Goal: Task Accomplishment & Management: Complete application form

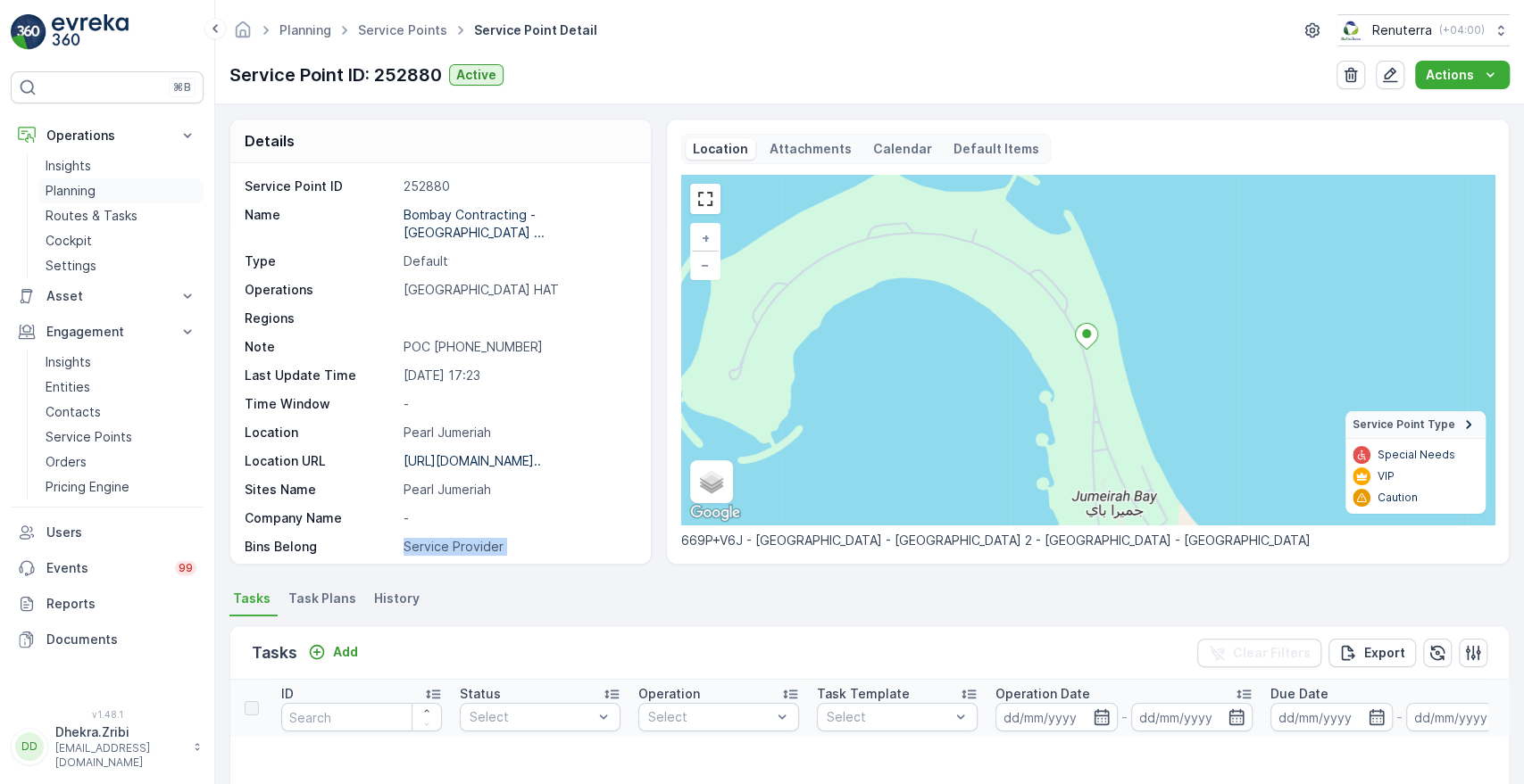
click at [52, 181] on link "Planning" at bounding box center [121, 191] width 166 height 25
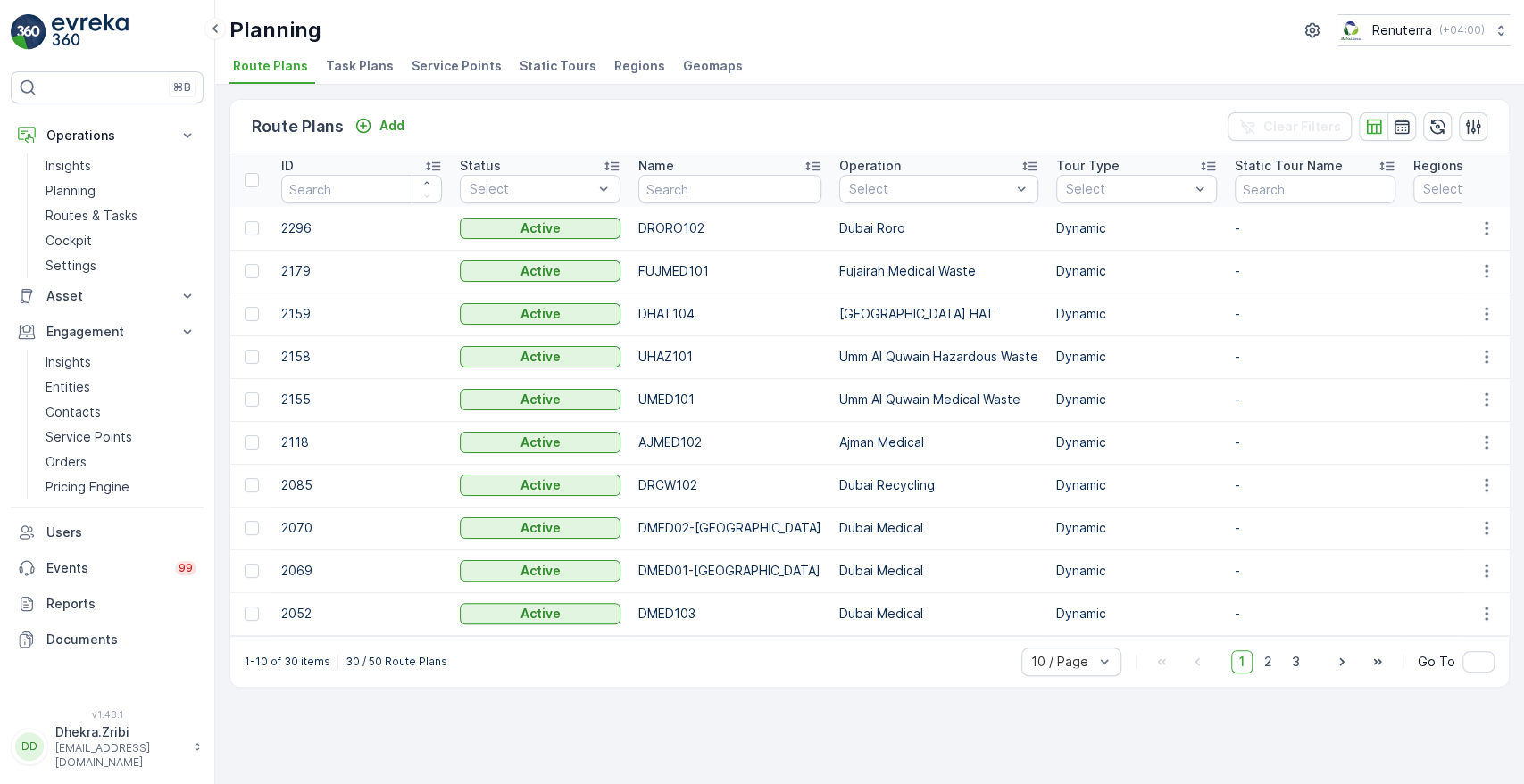
click at [445, 63] on span "Service Points" at bounding box center [456, 66] width 90 height 18
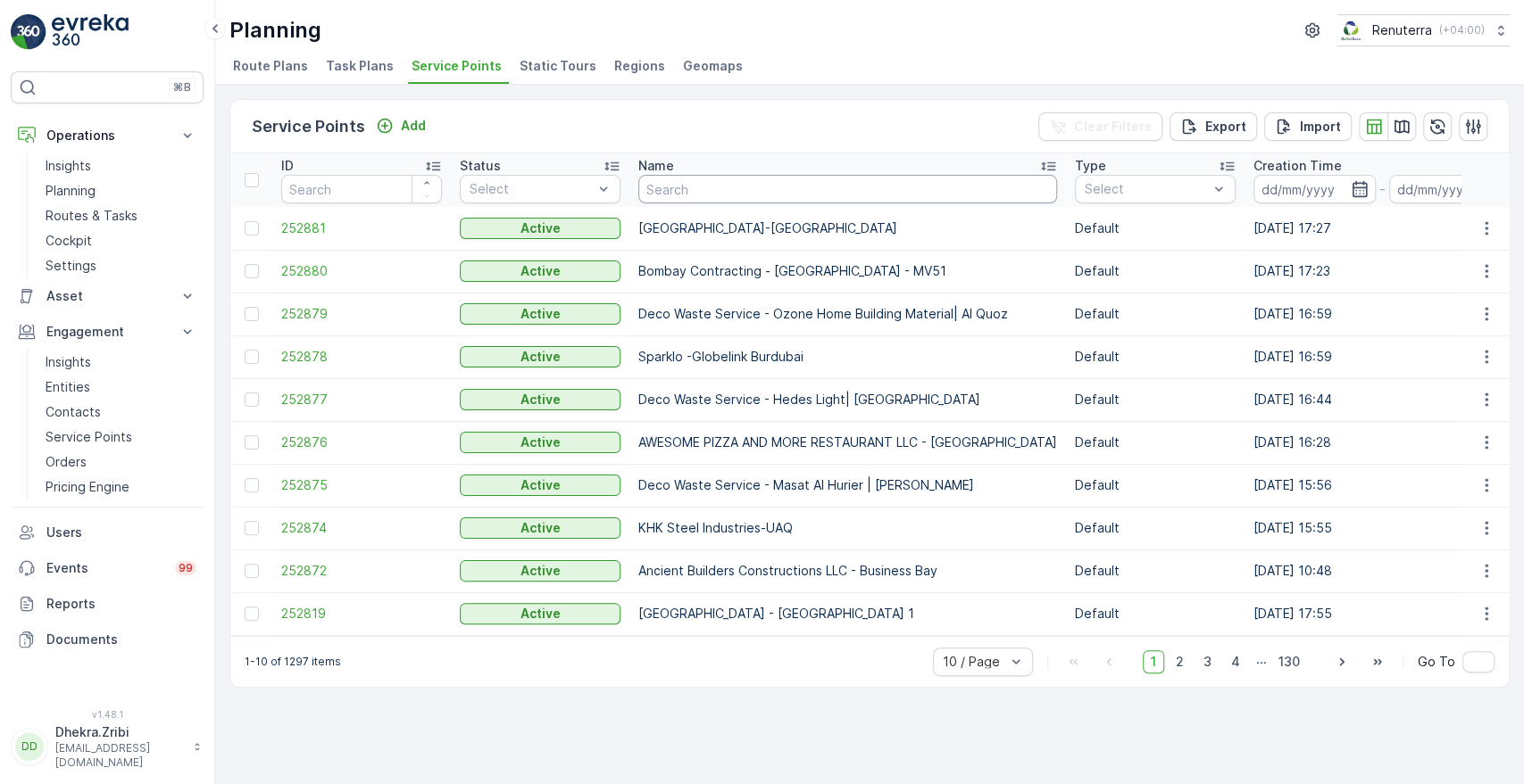
click at [664, 191] on input "text" at bounding box center [848, 189] width 419 height 29
type input "rixos"
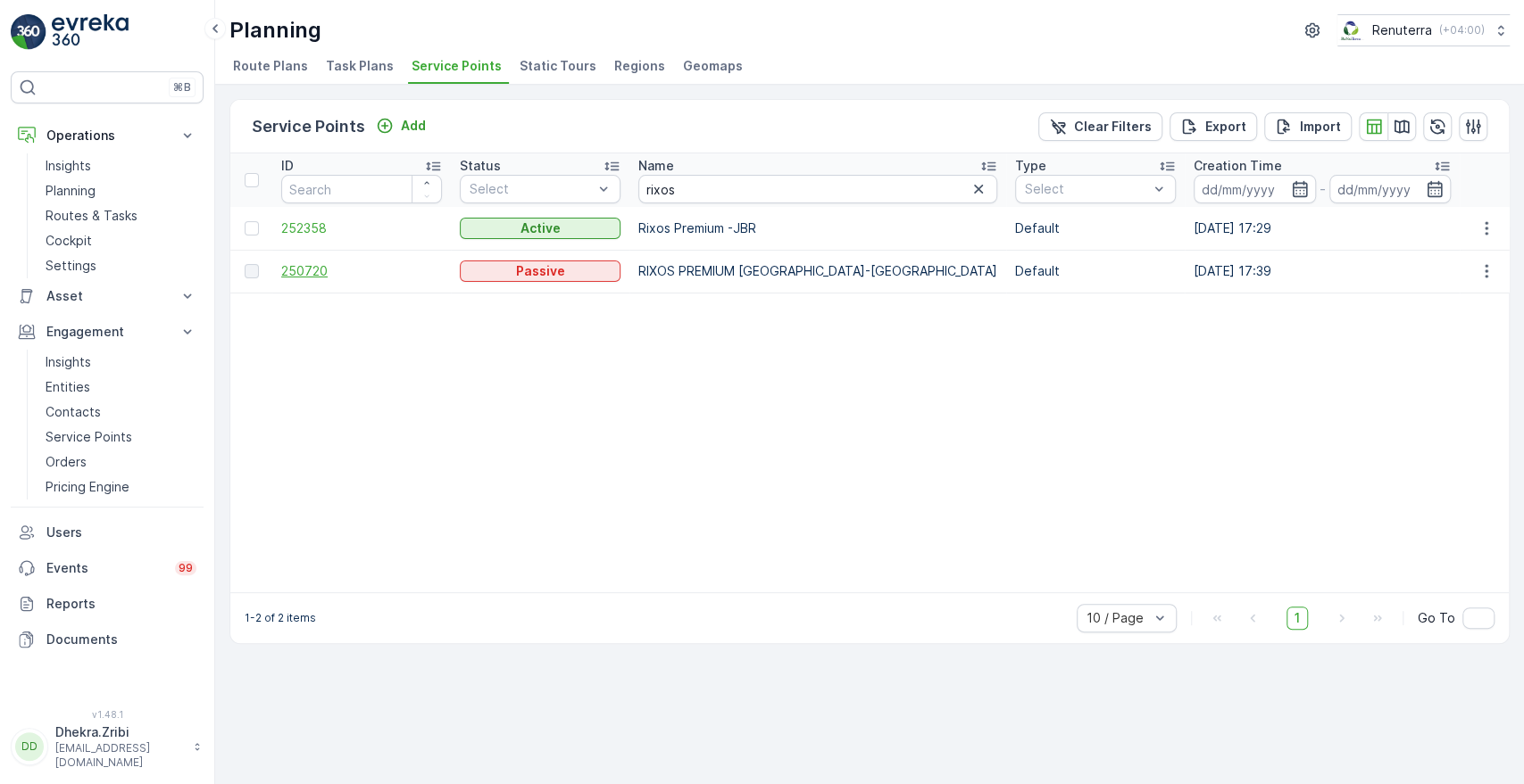
click at [313, 276] on span "250720" at bounding box center [362, 271] width 161 height 18
click at [292, 220] on span "252358" at bounding box center [362, 229] width 161 height 18
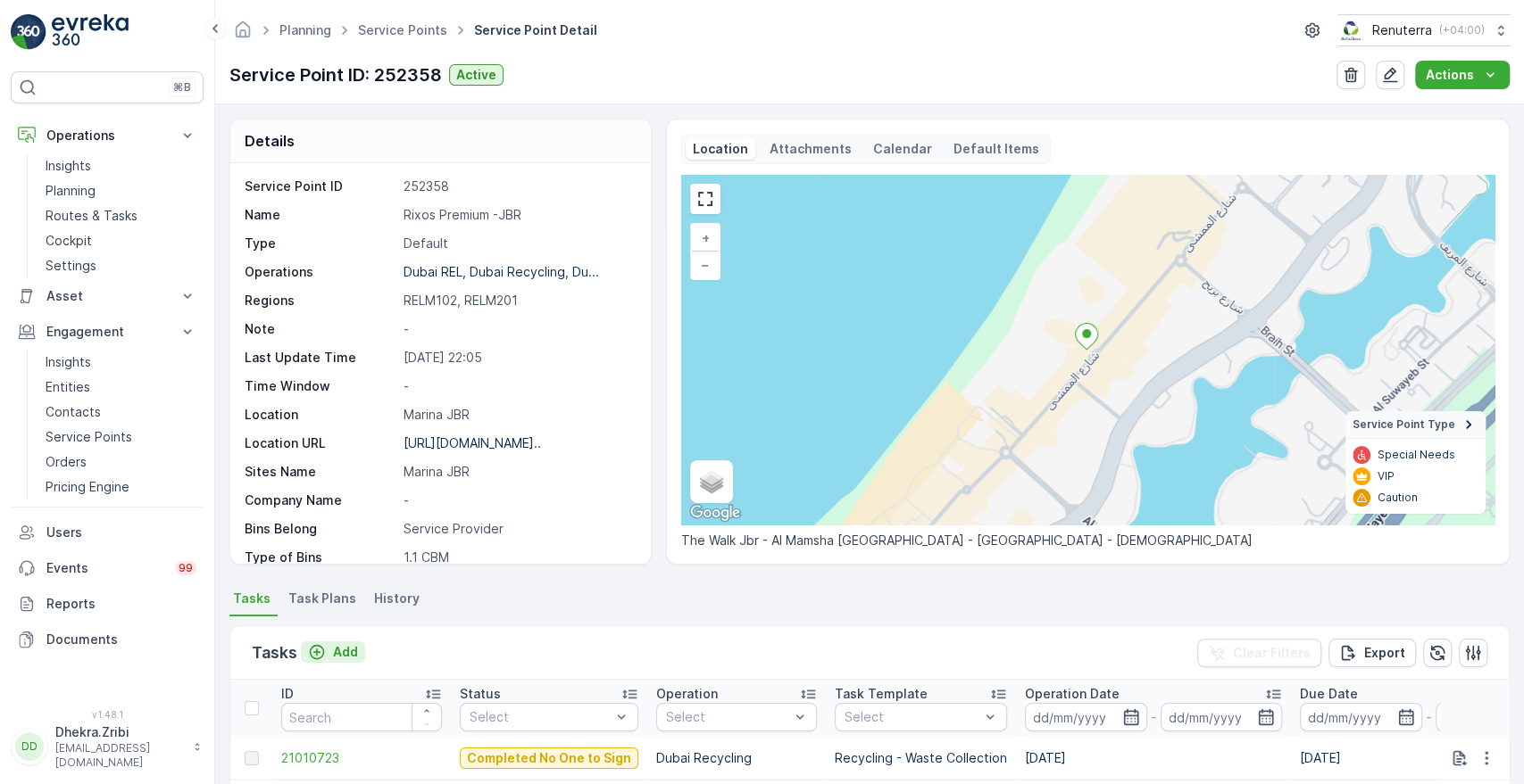
click at [343, 648] on p "Add" at bounding box center [345, 652] width 25 height 18
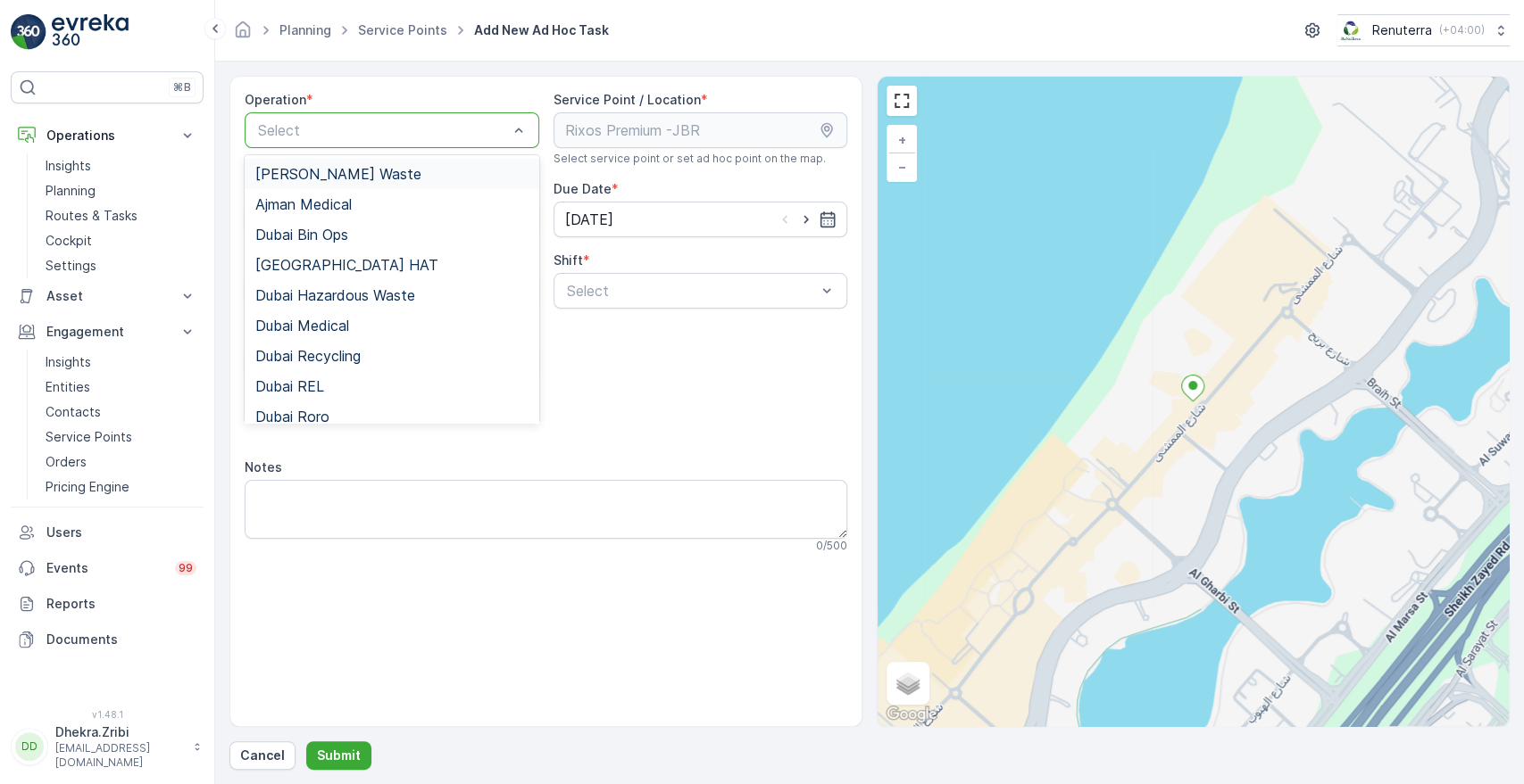
click at [508, 132] on div at bounding box center [383, 130] width 254 height 16
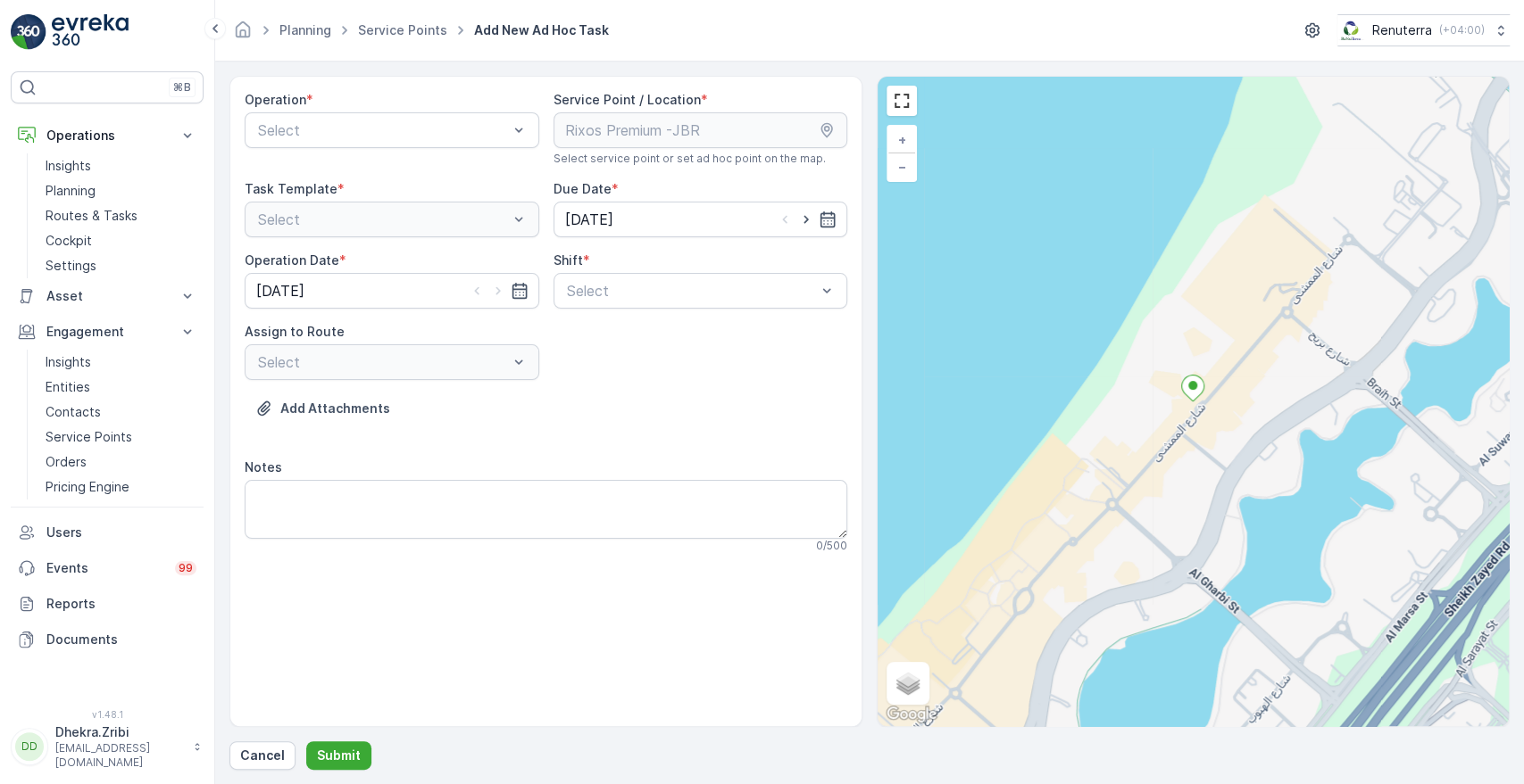
click at [635, 426] on div "Add Attachments" at bounding box center [546, 419] width 603 height 50
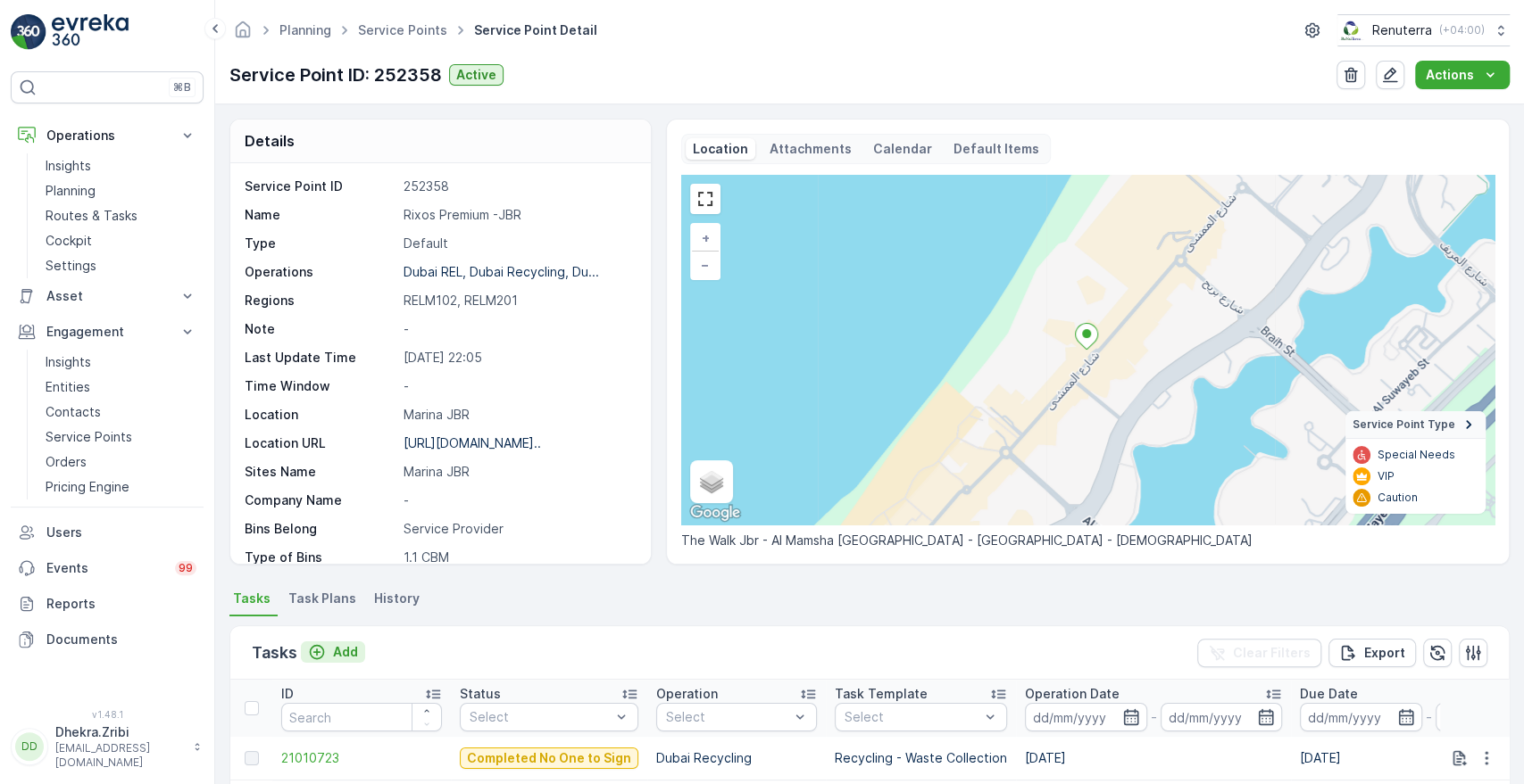
click at [333, 648] on p "Add" at bounding box center [345, 652] width 25 height 18
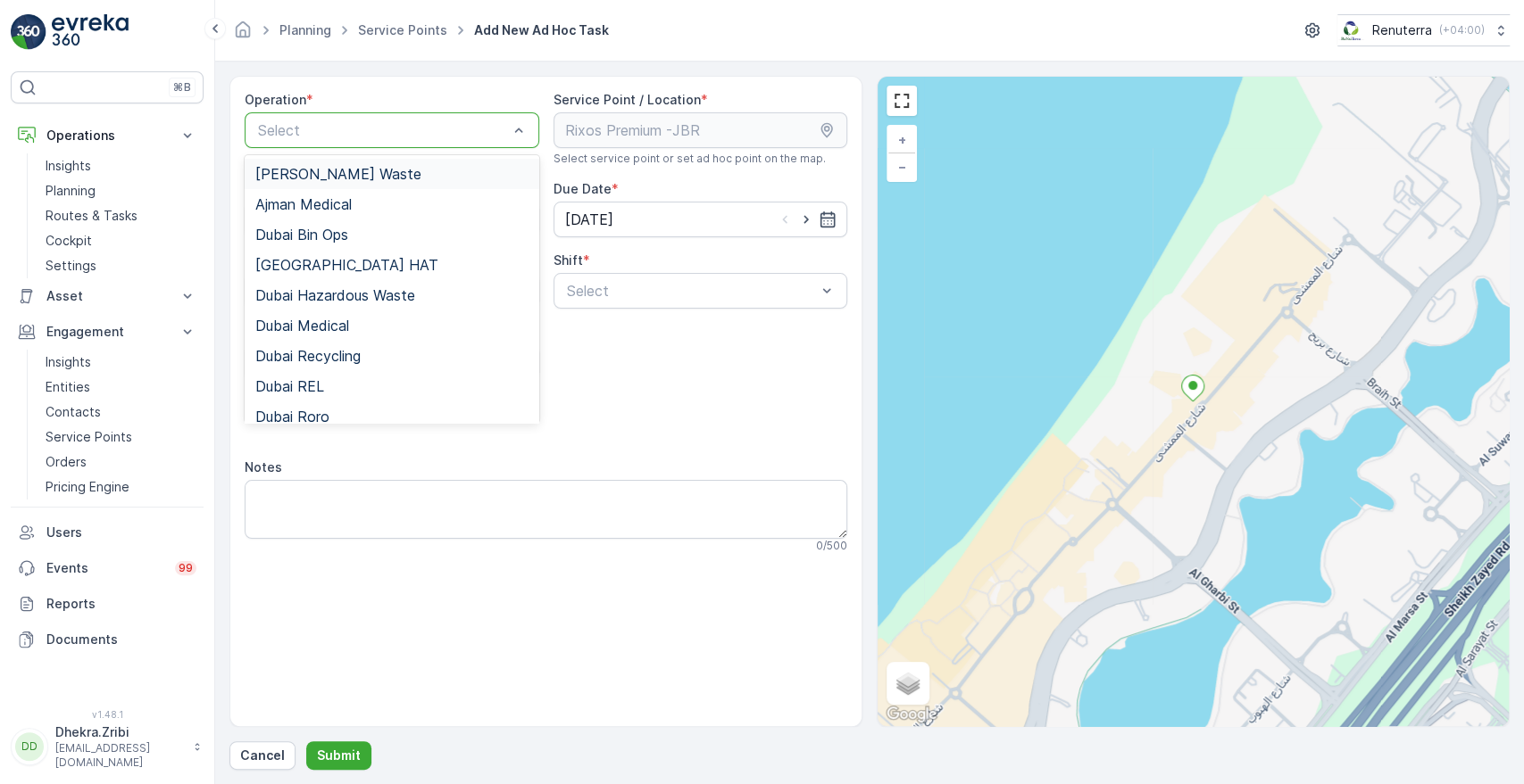
click at [462, 122] on div at bounding box center [383, 130] width 254 height 16
click at [317, 379] on span "Dubai REL" at bounding box center [290, 386] width 69 height 16
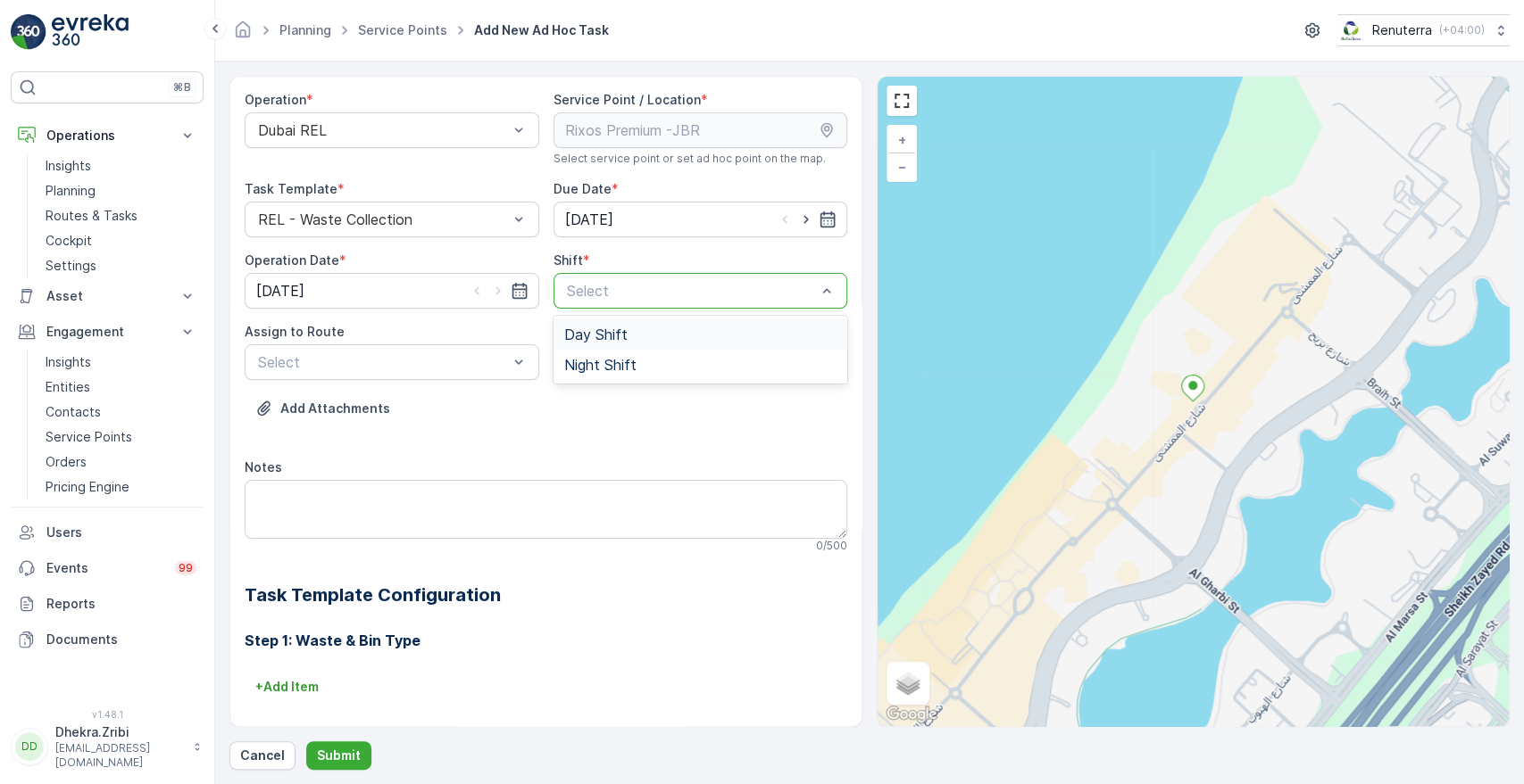
click at [602, 332] on span "Day Shift" at bounding box center [596, 335] width 63 height 16
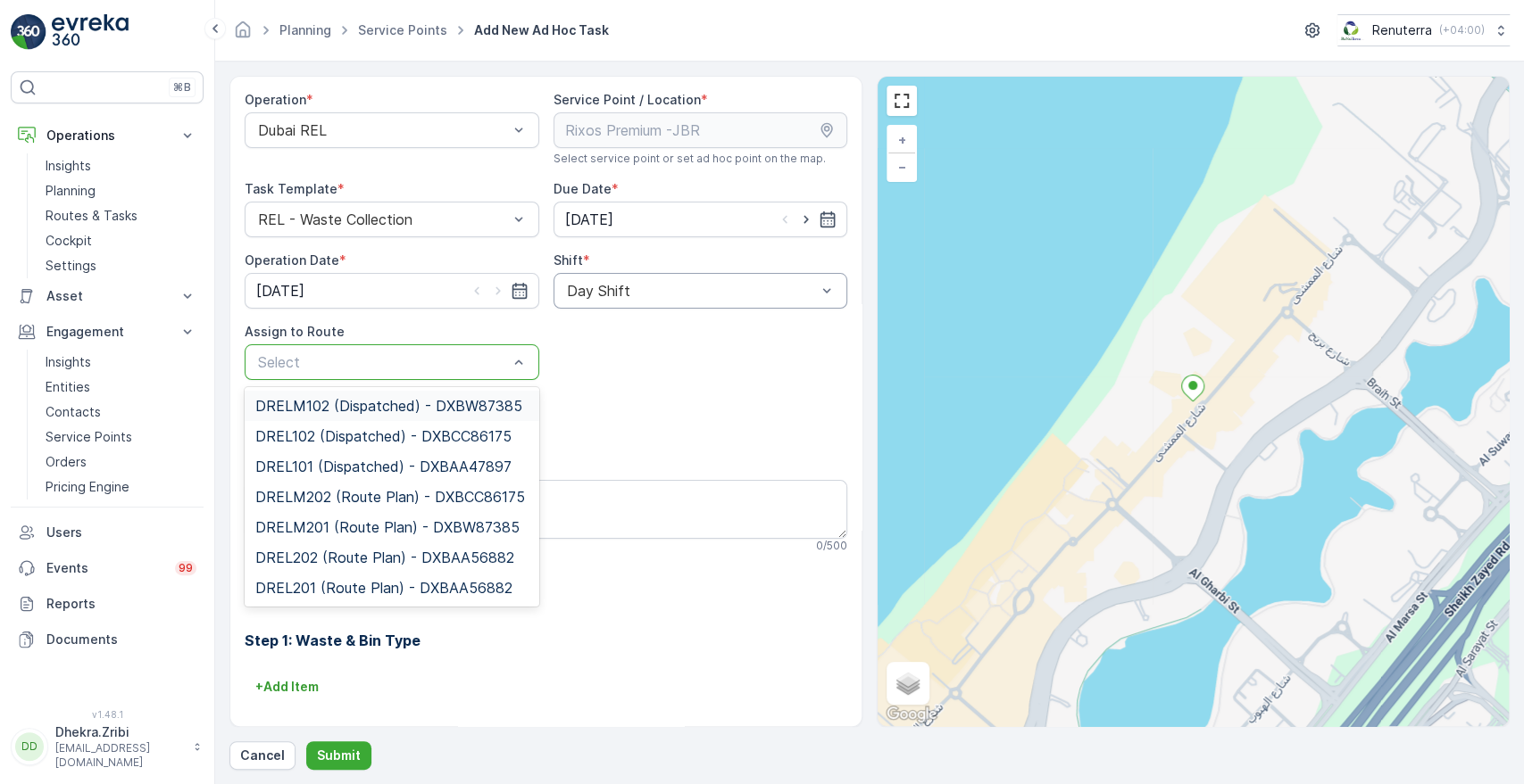
click at [452, 365] on div at bounding box center [383, 361] width 254 height 16
click at [393, 403] on span "DRELM102 (Dispatched) - DXBW87385" at bounding box center [388, 405] width 267 height 16
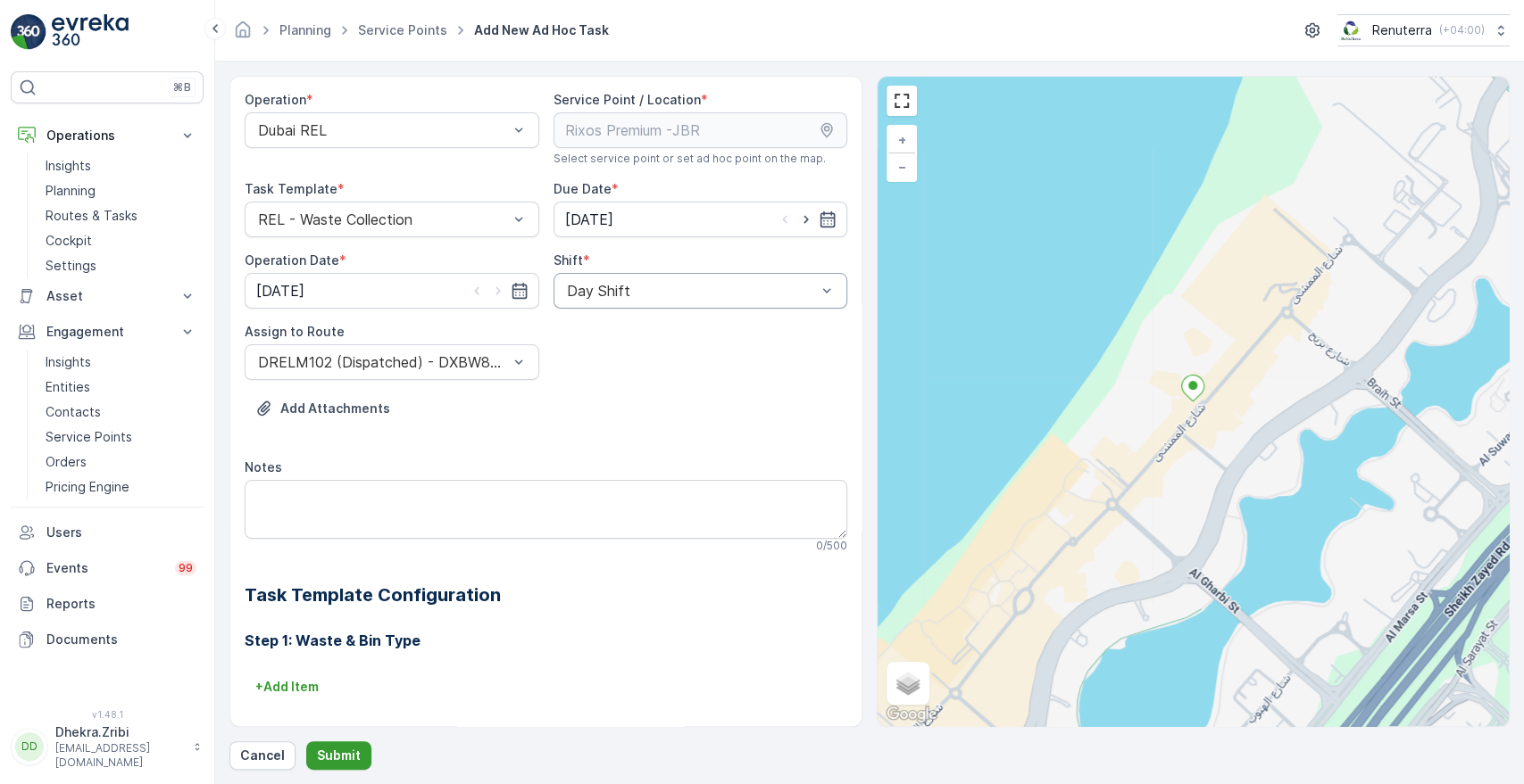
click at [338, 742] on button "Submit" at bounding box center [339, 756] width 65 height 29
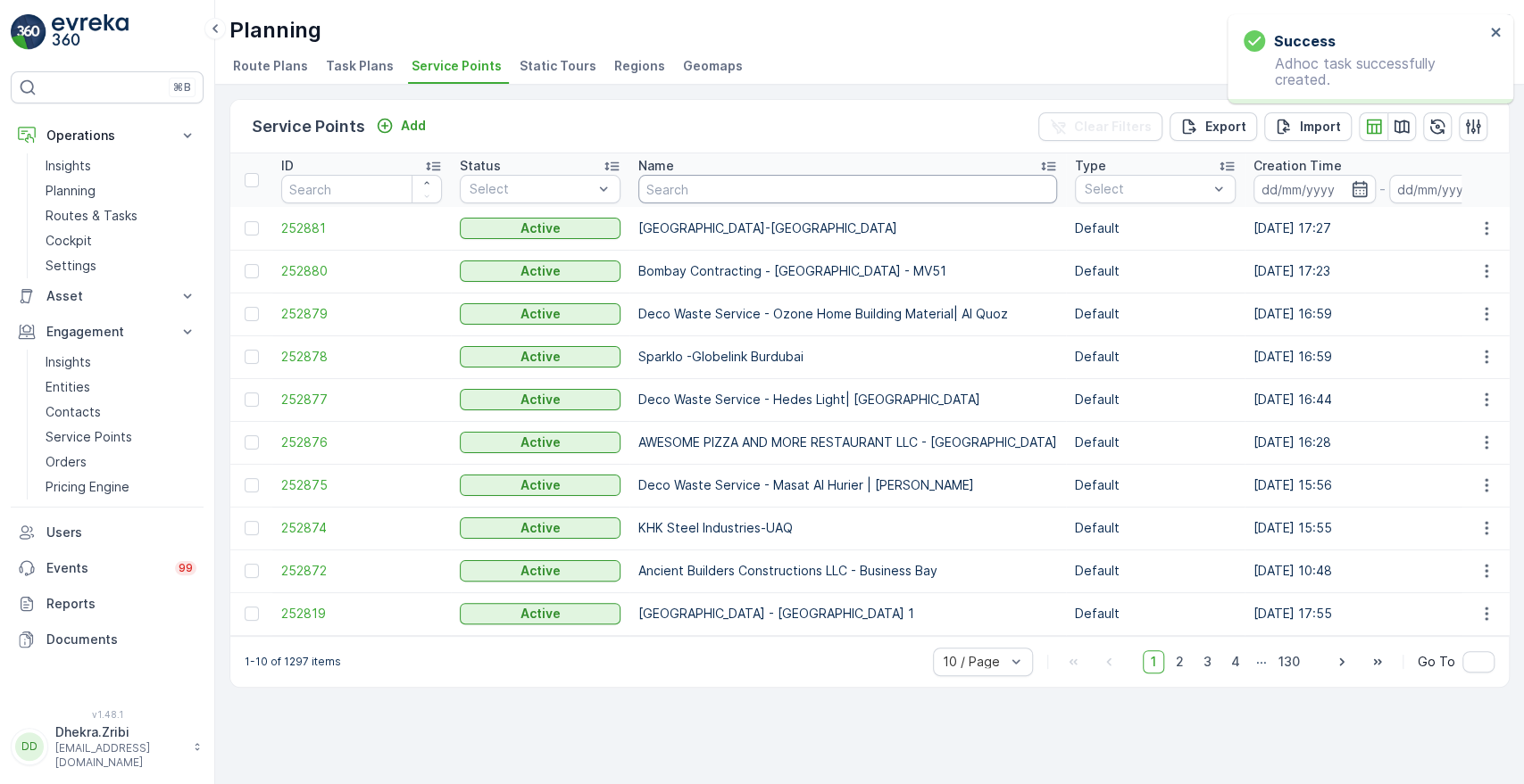
click at [711, 187] on input "text" at bounding box center [848, 189] width 419 height 29
type input "[PERSON_NAME]"
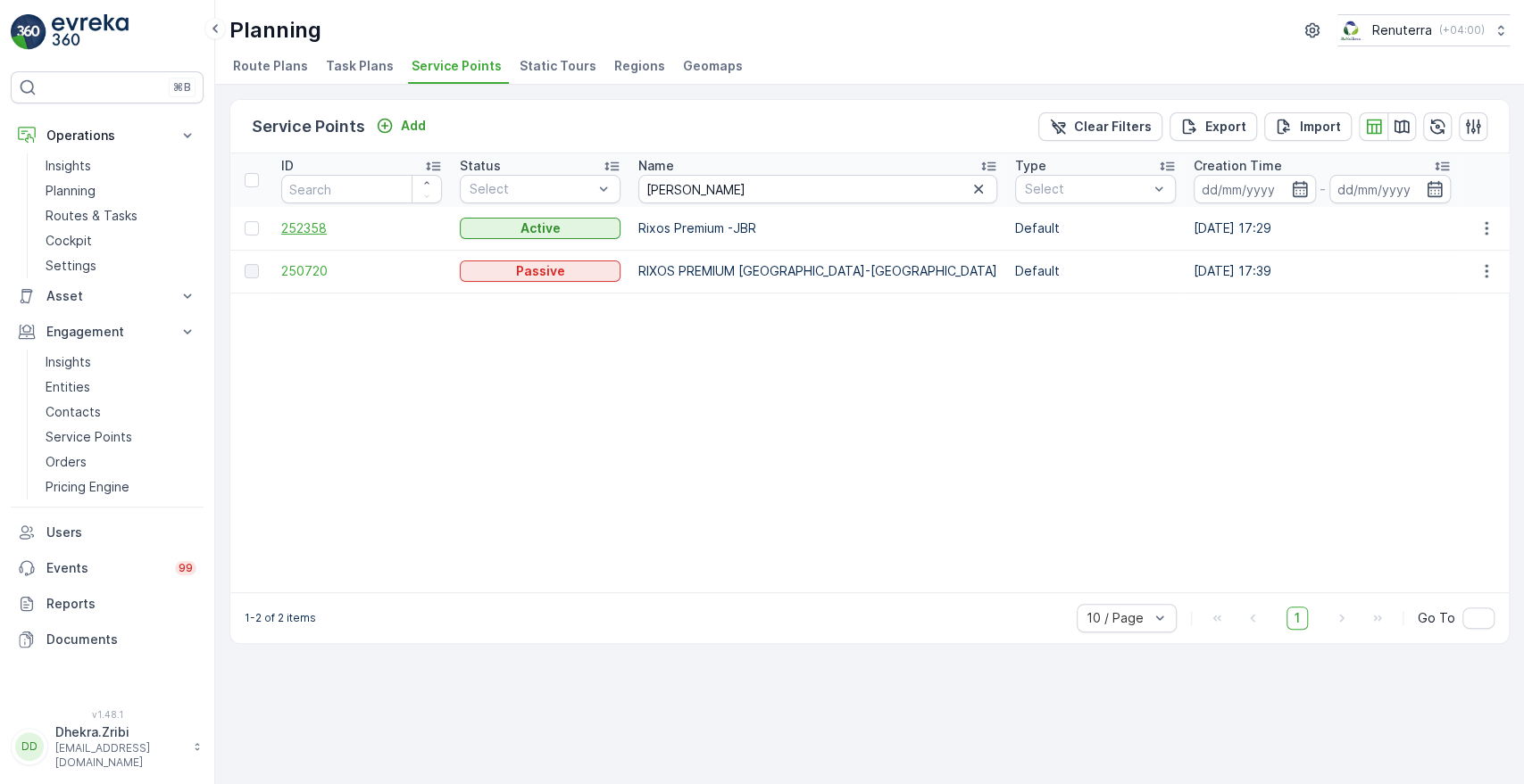
click at [322, 223] on span "252358" at bounding box center [362, 229] width 161 height 18
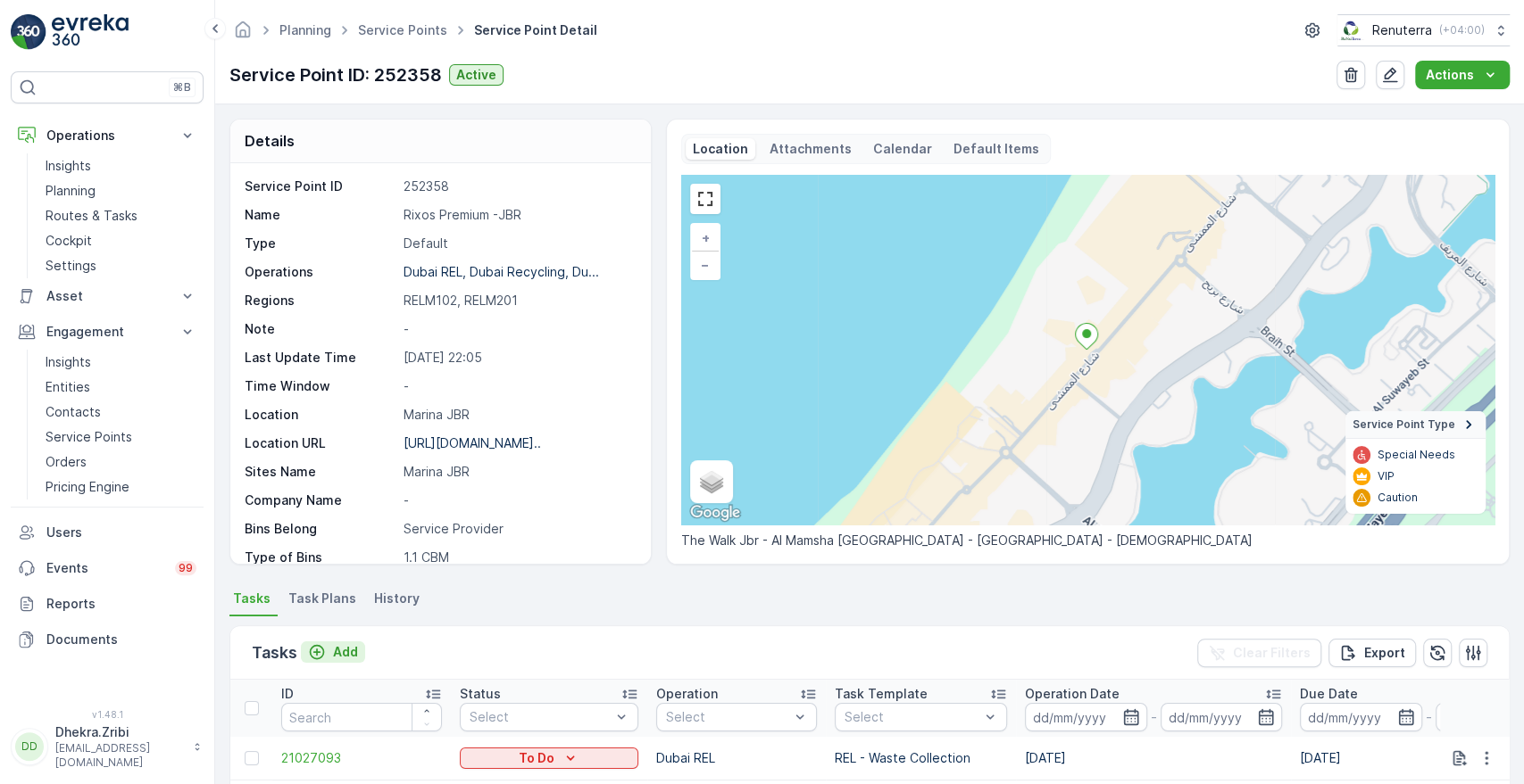
click at [328, 653] on div "Add" at bounding box center [333, 652] width 50 height 18
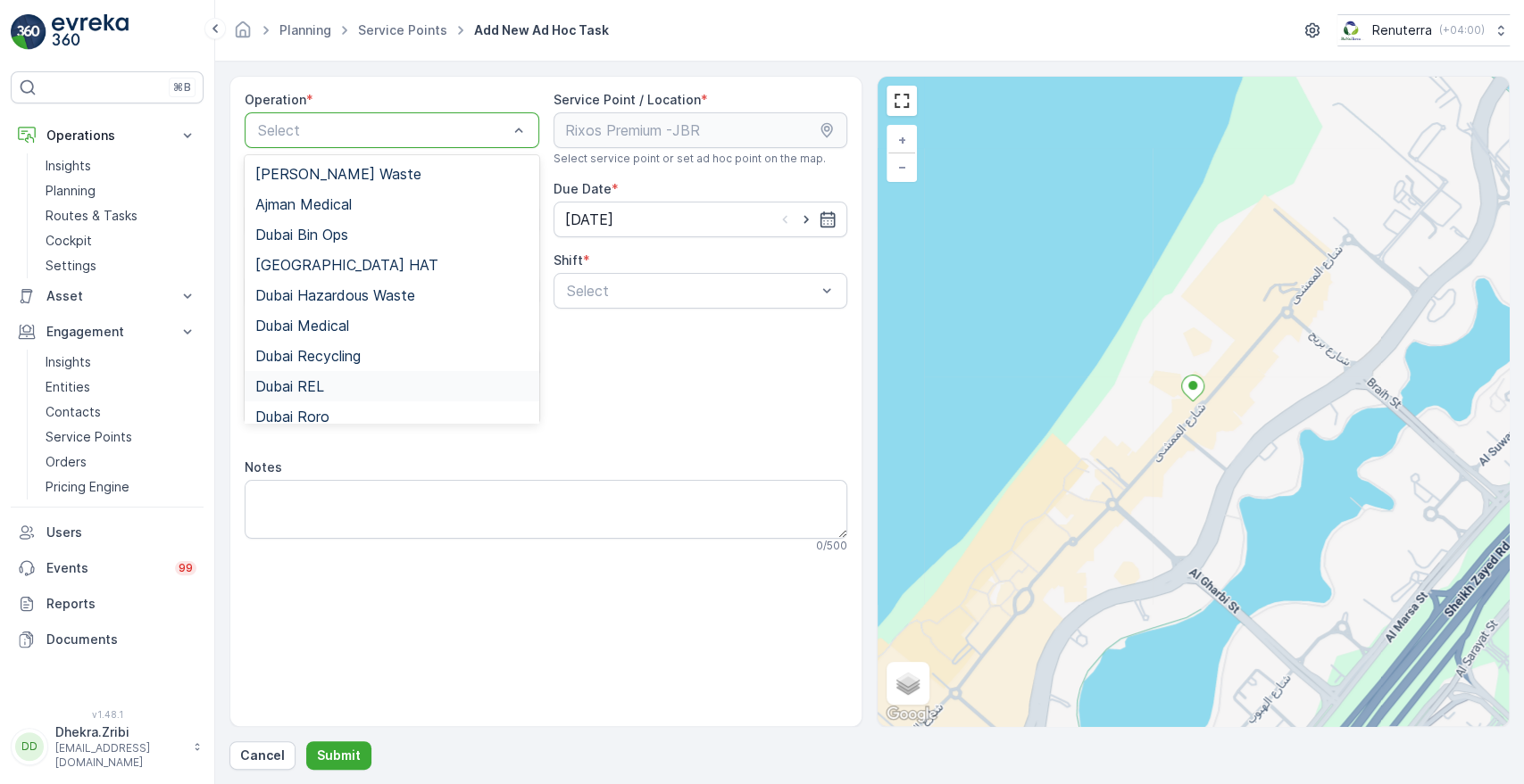
click at [310, 385] on span "Dubai REL" at bounding box center [290, 386] width 69 height 16
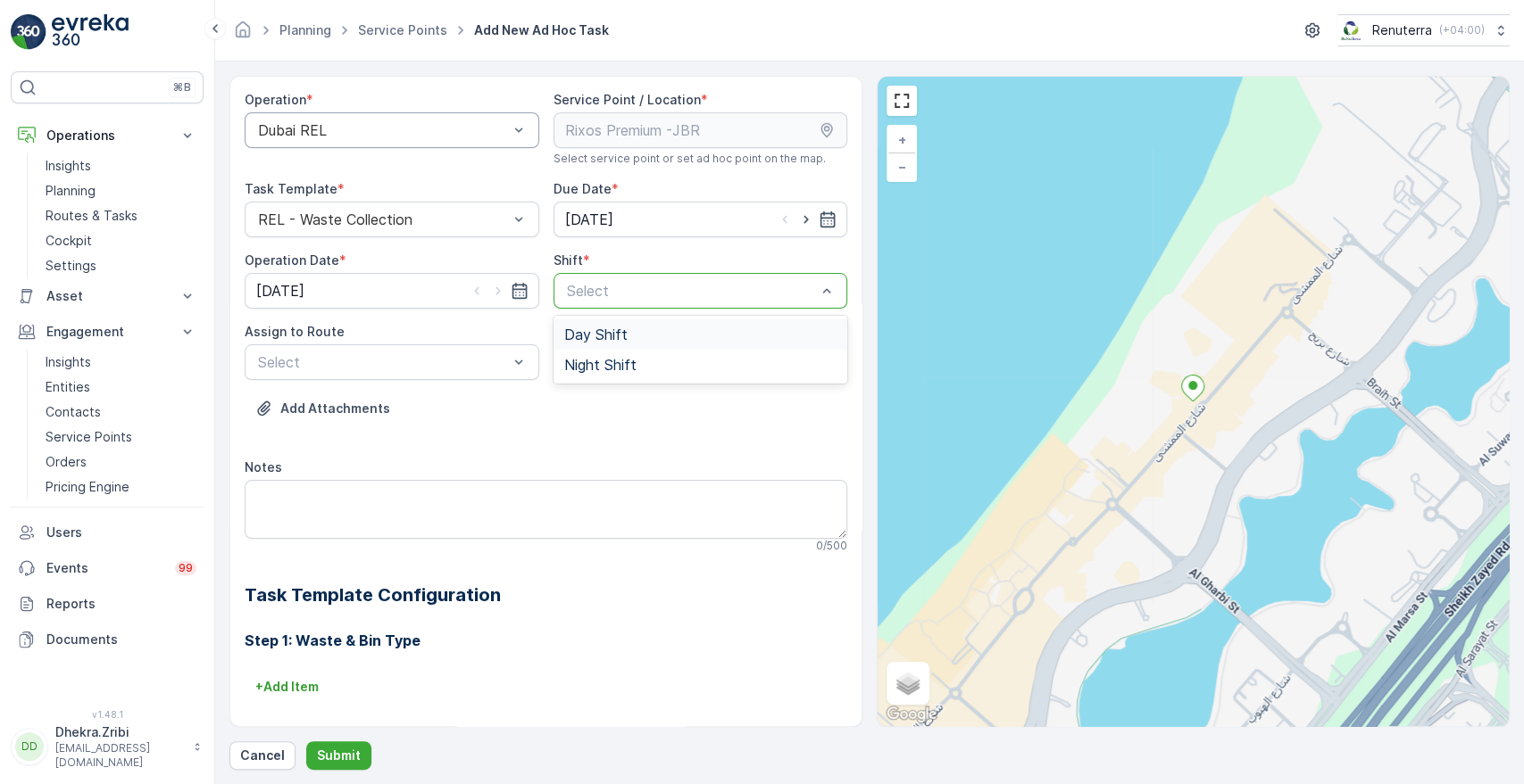
click at [665, 284] on div at bounding box center [692, 291] width 254 height 16
click at [608, 334] on span "Day Shift" at bounding box center [596, 335] width 63 height 16
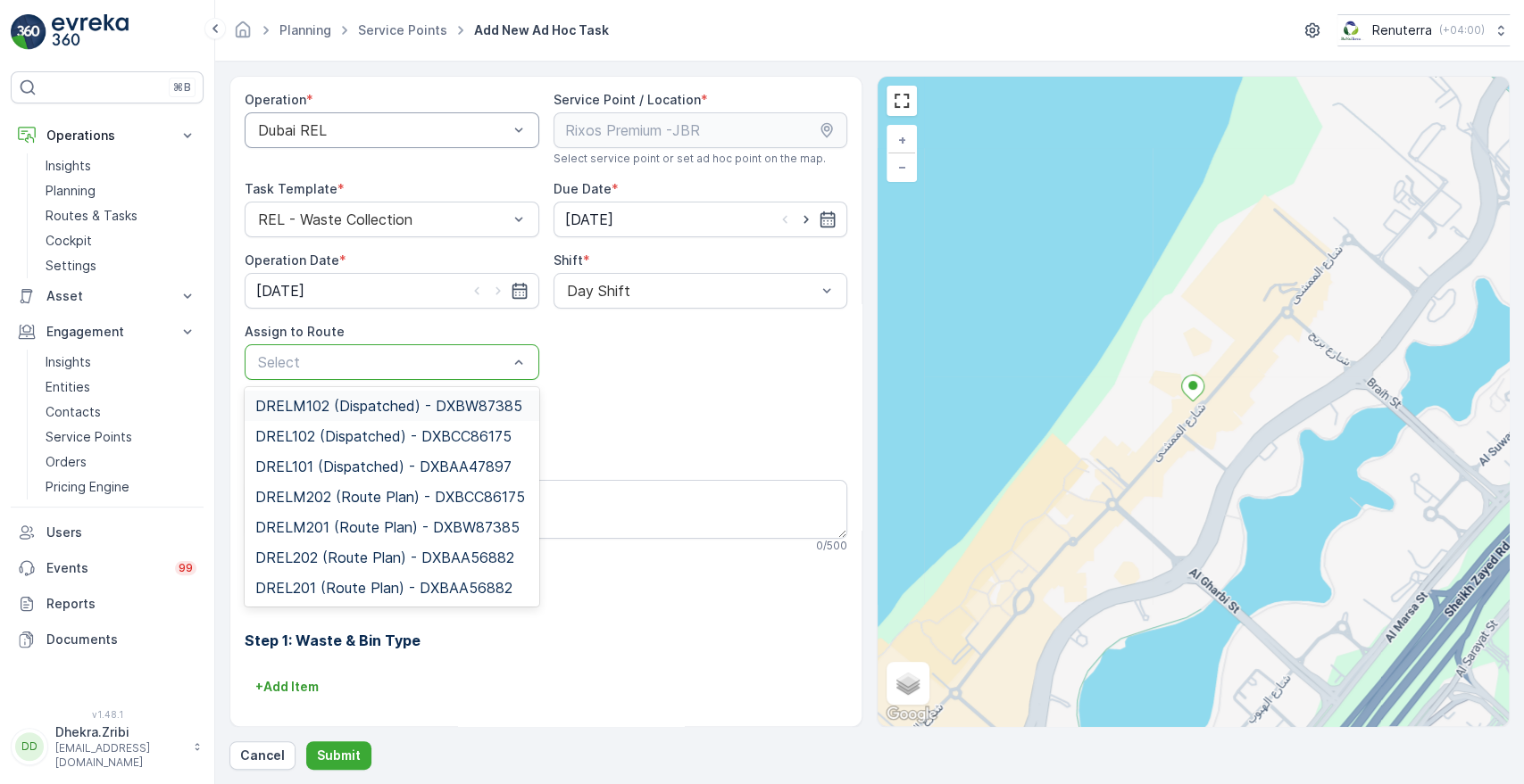
click at [475, 363] on div at bounding box center [383, 361] width 254 height 16
click at [393, 398] on span "DRELM102 (Dispatched) - DXBW87385" at bounding box center [388, 405] width 267 height 16
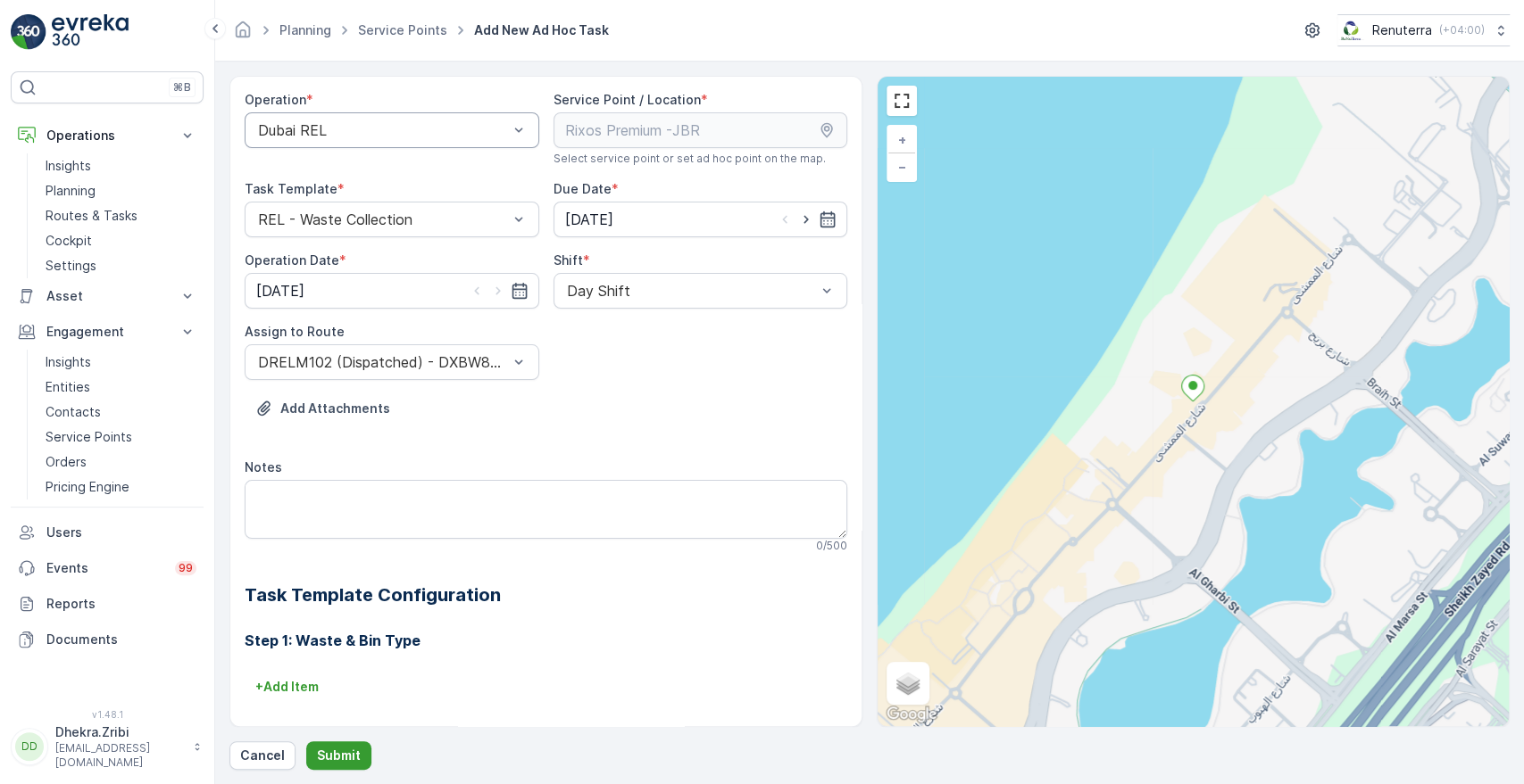
click at [328, 764] on p "Submit" at bounding box center [339, 755] width 44 height 18
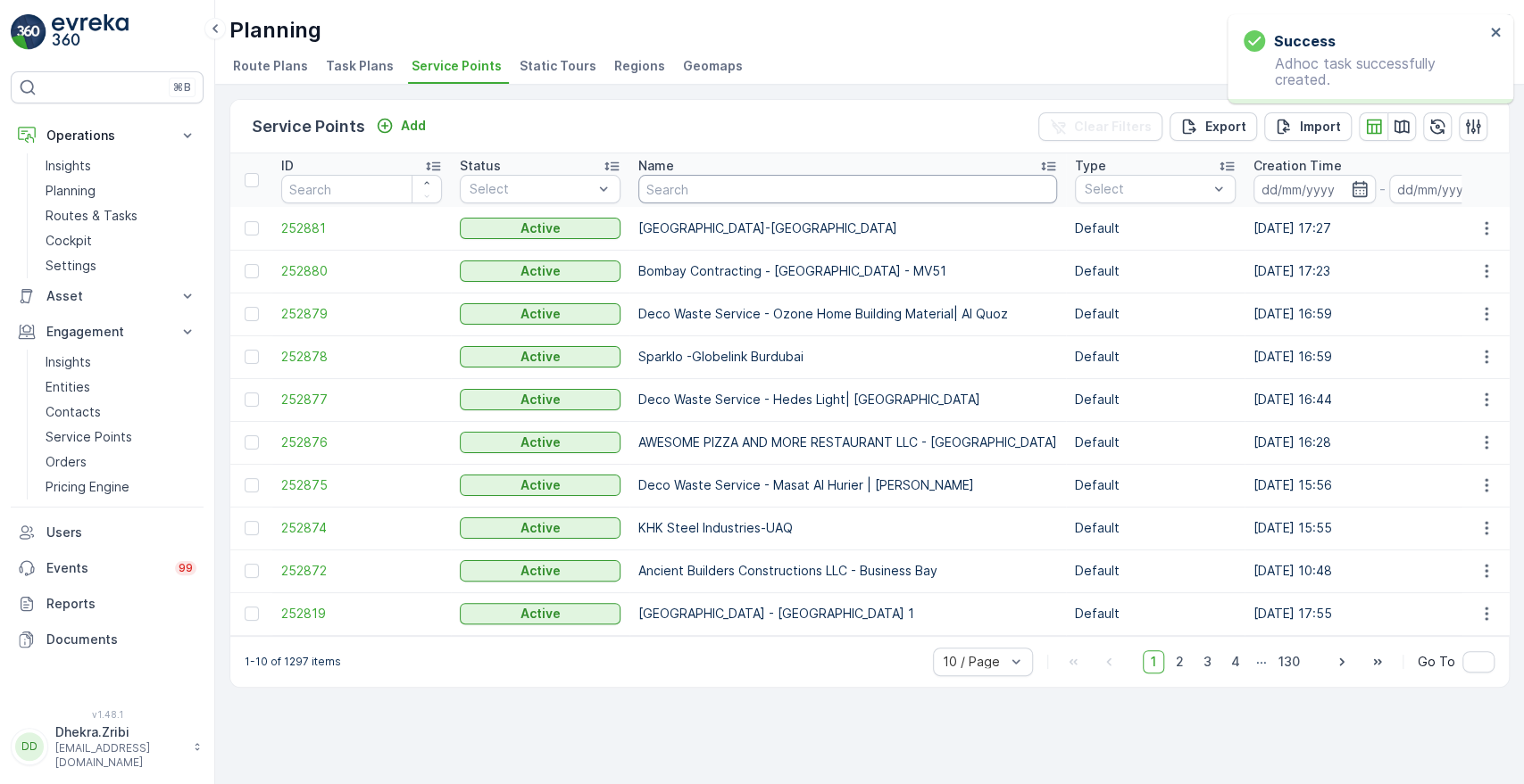
click at [724, 199] on input "text" at bounding box center [848, 189] width 419 height 29
type input "ri"
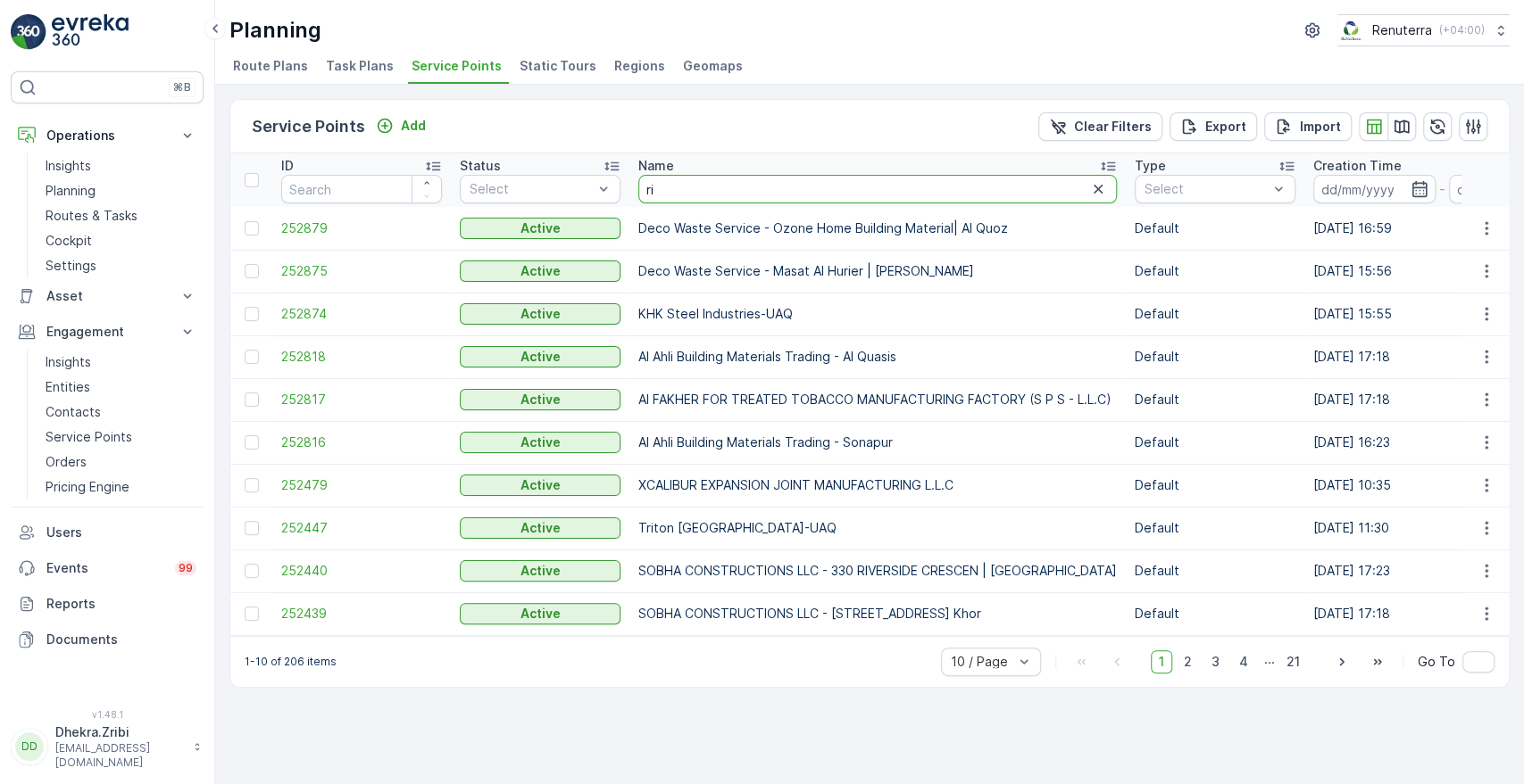
click at [707, 195] on input "ri" at bounding box center [877, 189] width 478 height 29
type input "[PERSON_NAME]"
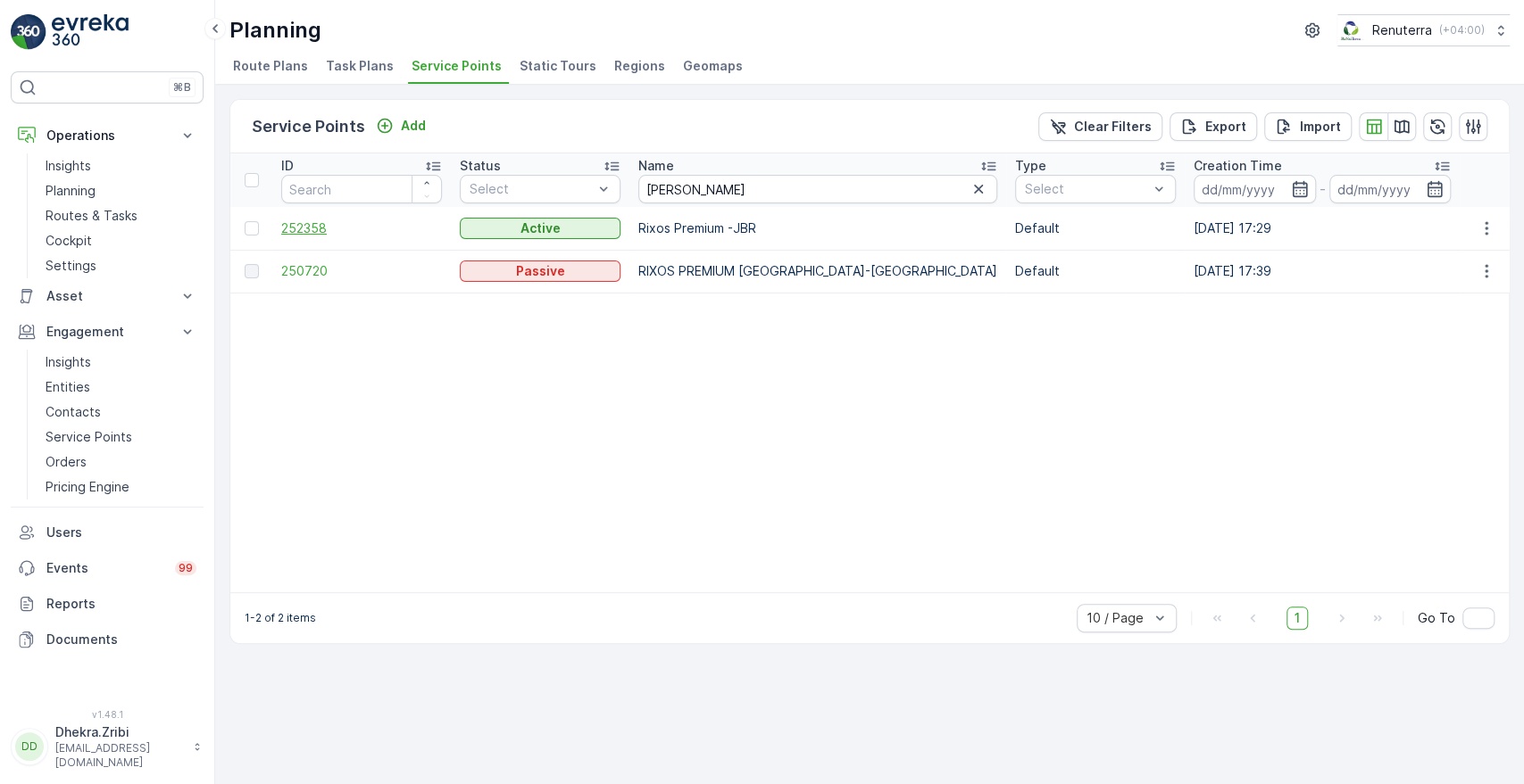
click at [320, 224] on span "252358" at bounding box center [362, 229] width 161 height 18
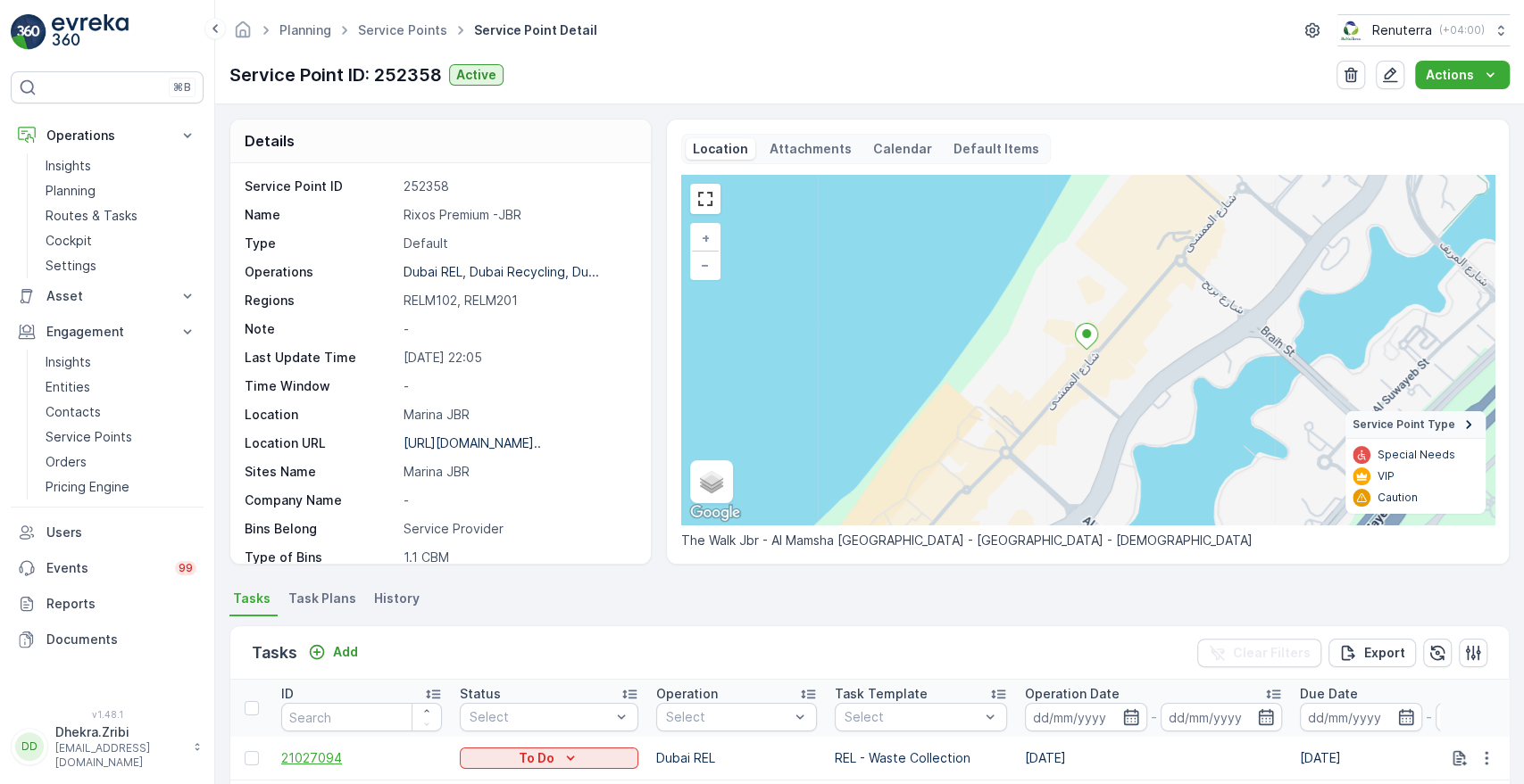
click at [296, 757] on span "21027094" at bounding box center [362, 758] width 161 height 18
click at [345, 661] on button "Add" at bounding box center [332, 652] width 64 height 21
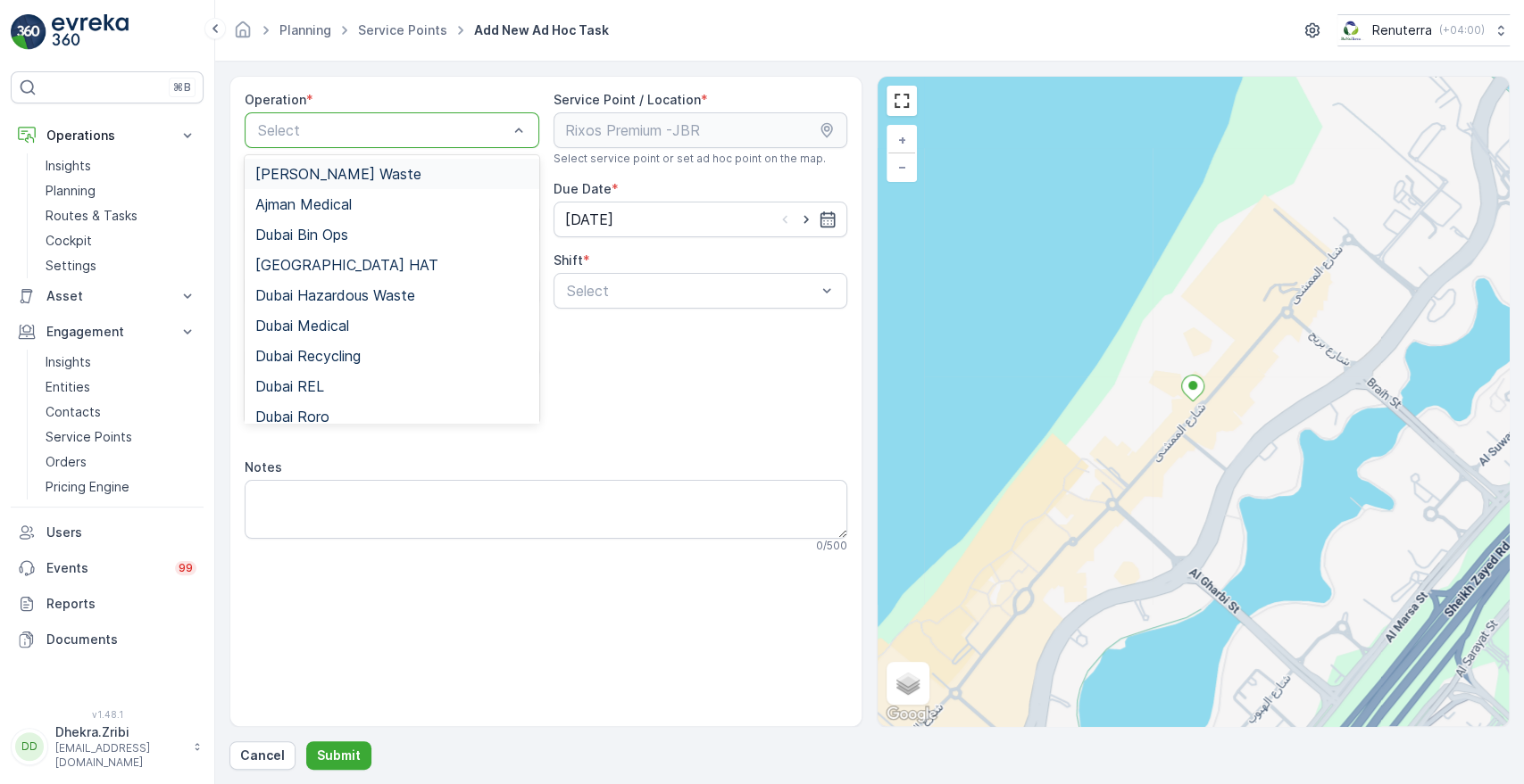
click at [505, 124] on div at bounding box center [383, 130] width 254 height 16
click at [304, 379] on span "Dubai REL" at bounding box center [290, 386] width 69 height 16
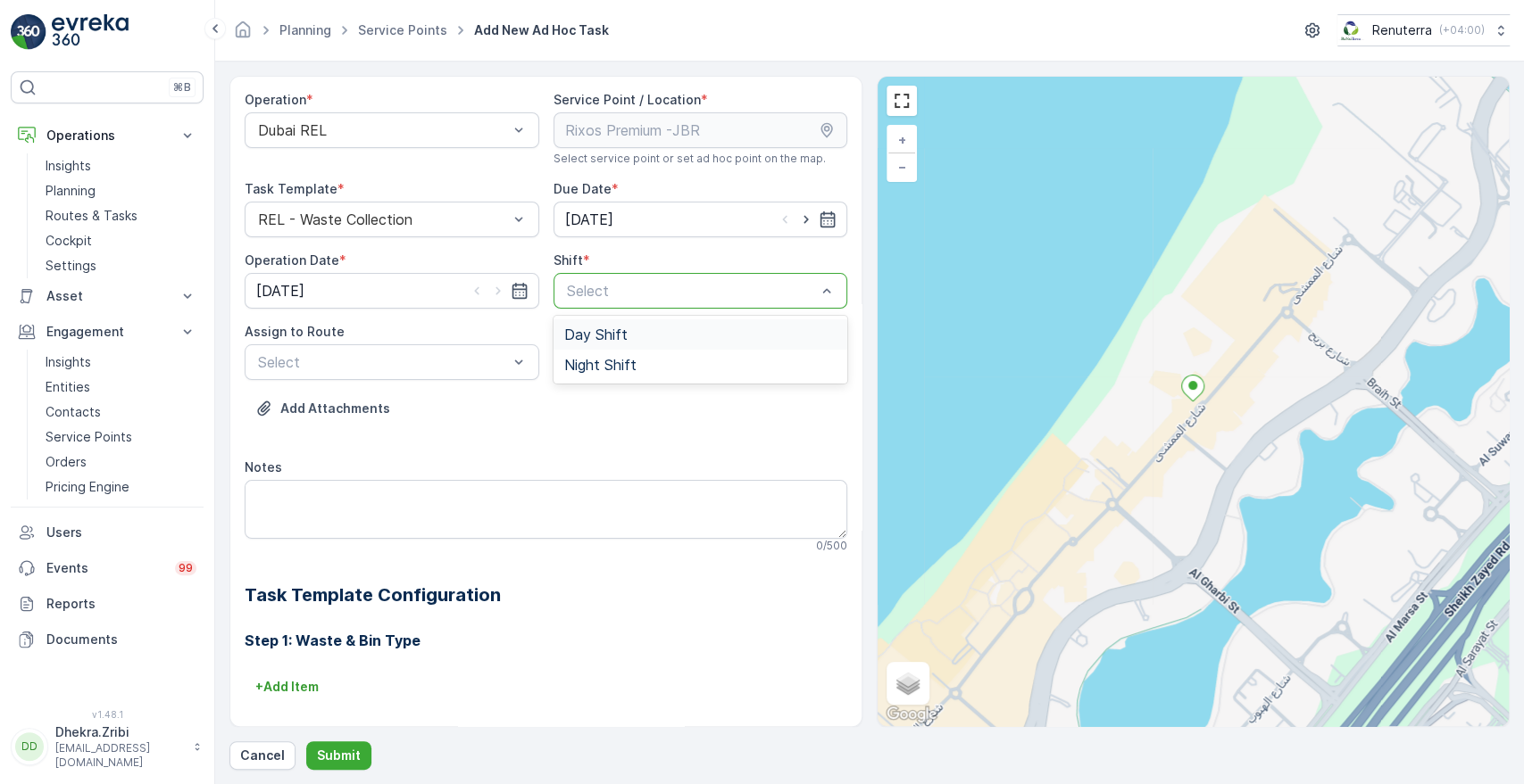
click at [605, 289] on div at bounding box center [692, 291] width 254 height 16
click at [577, 328] on span "Day Shift" at bounding box center [596, 335] width 63 height 16
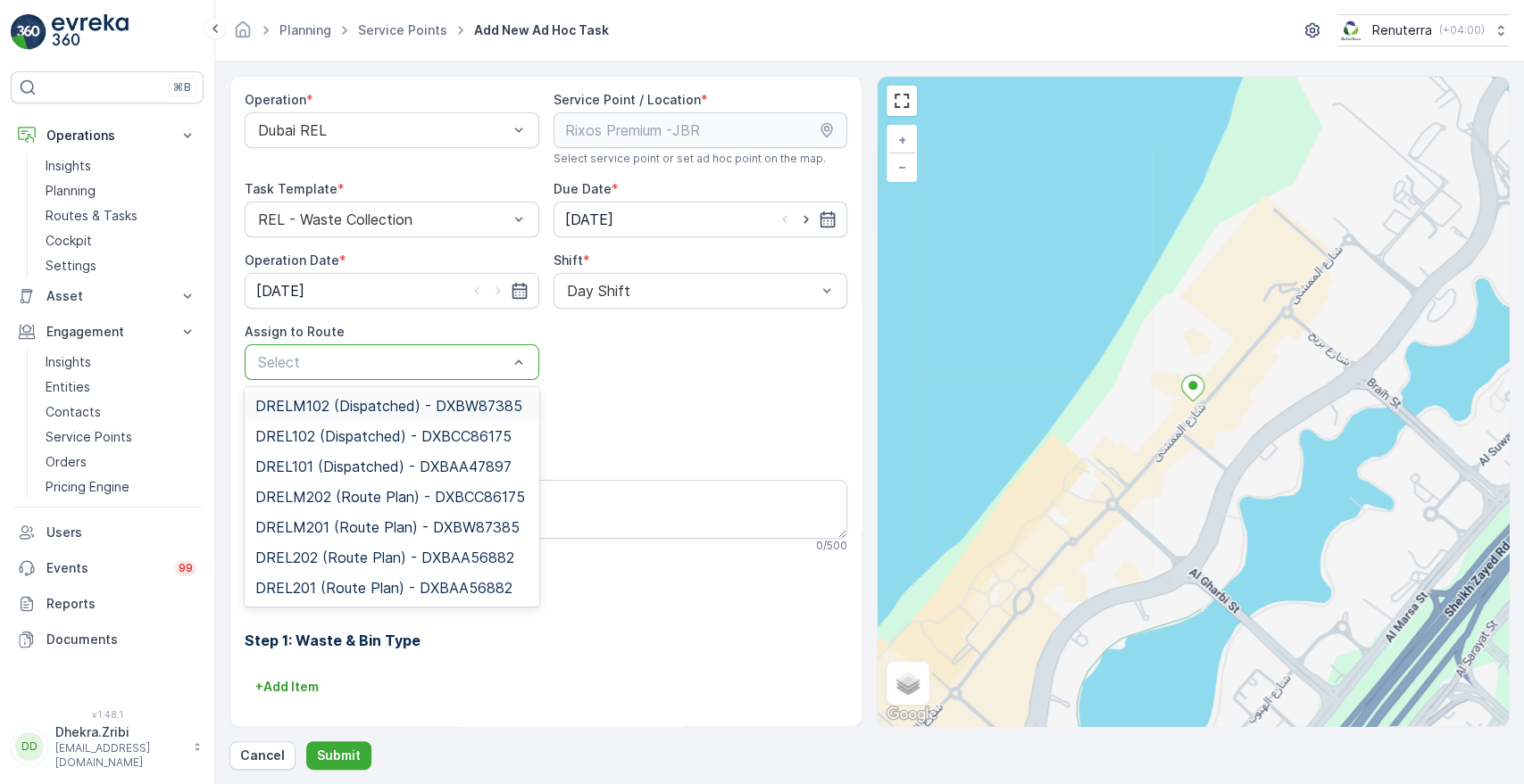
click at [414, 362] on div at bounding box center [383, 361] width 254 height 16
click at [346, 405] on span "DRELM102 (Dispatched) - DXBW87385" at bounding box center [388, 405] width 267 height 16
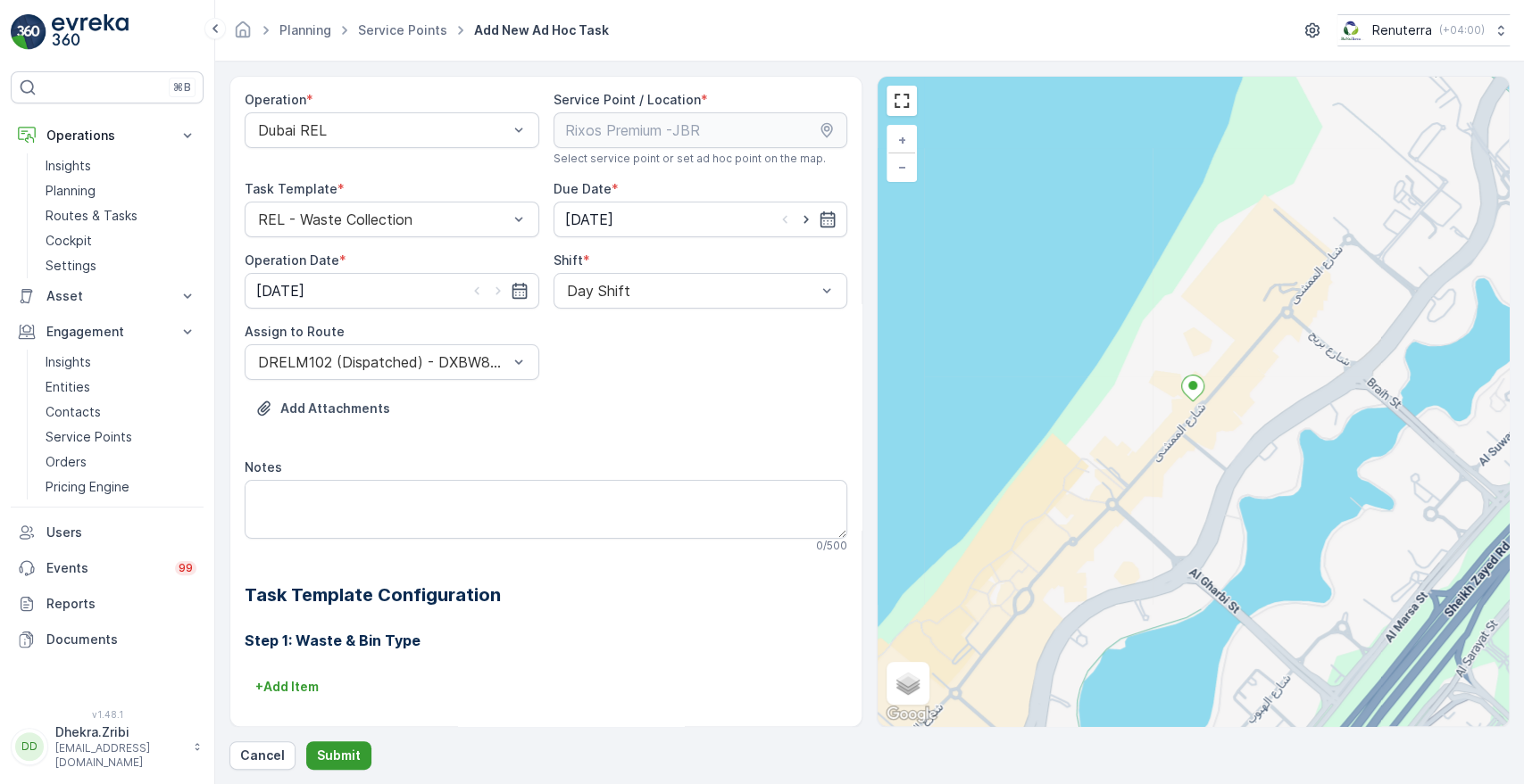
click at [328, 748] on p "Submit" at bounding box center [339, 755] width 44 height 18
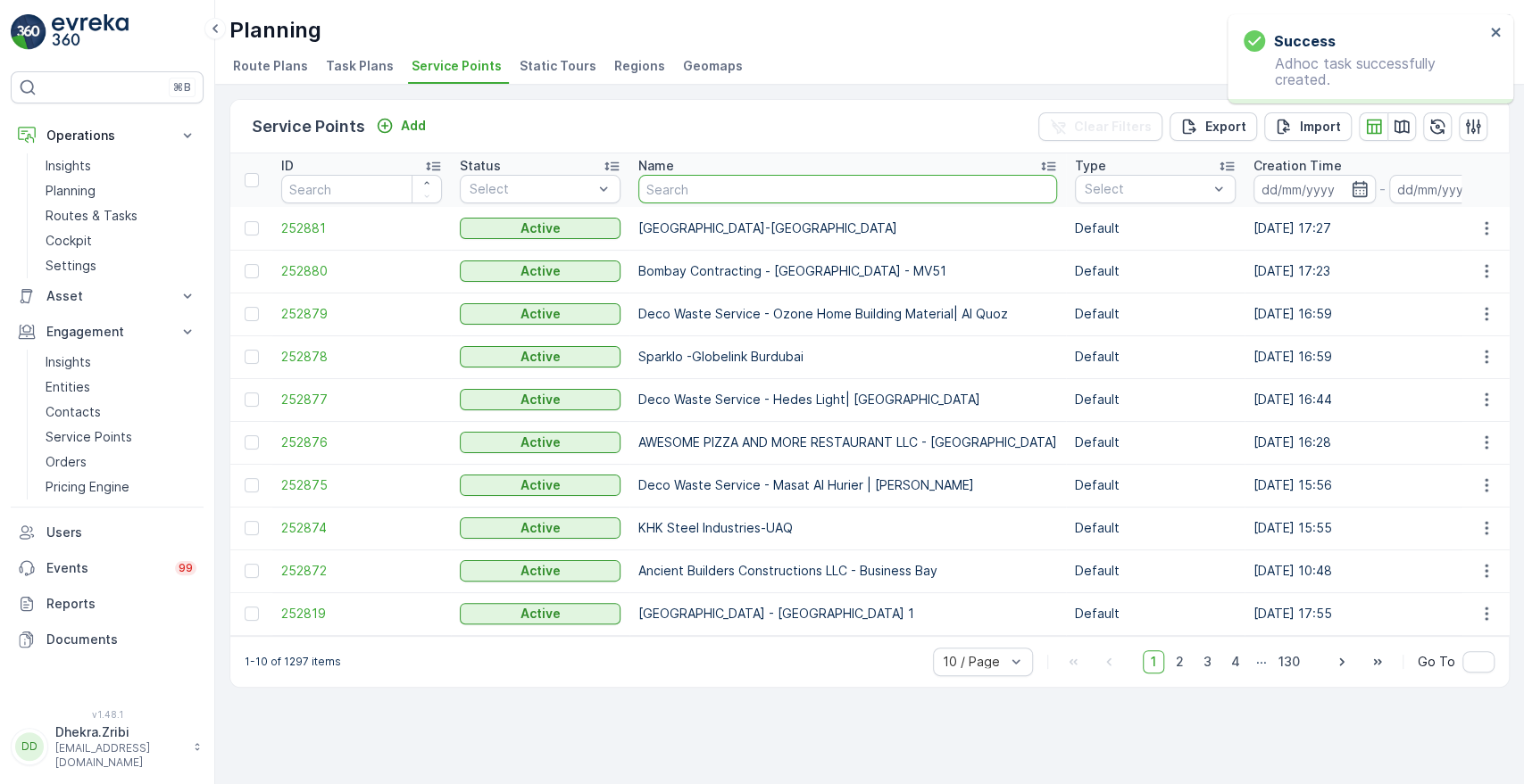
click at [685, 187] on input "text" at bounding box center [848, 189] width 419 height 29
type input "r"
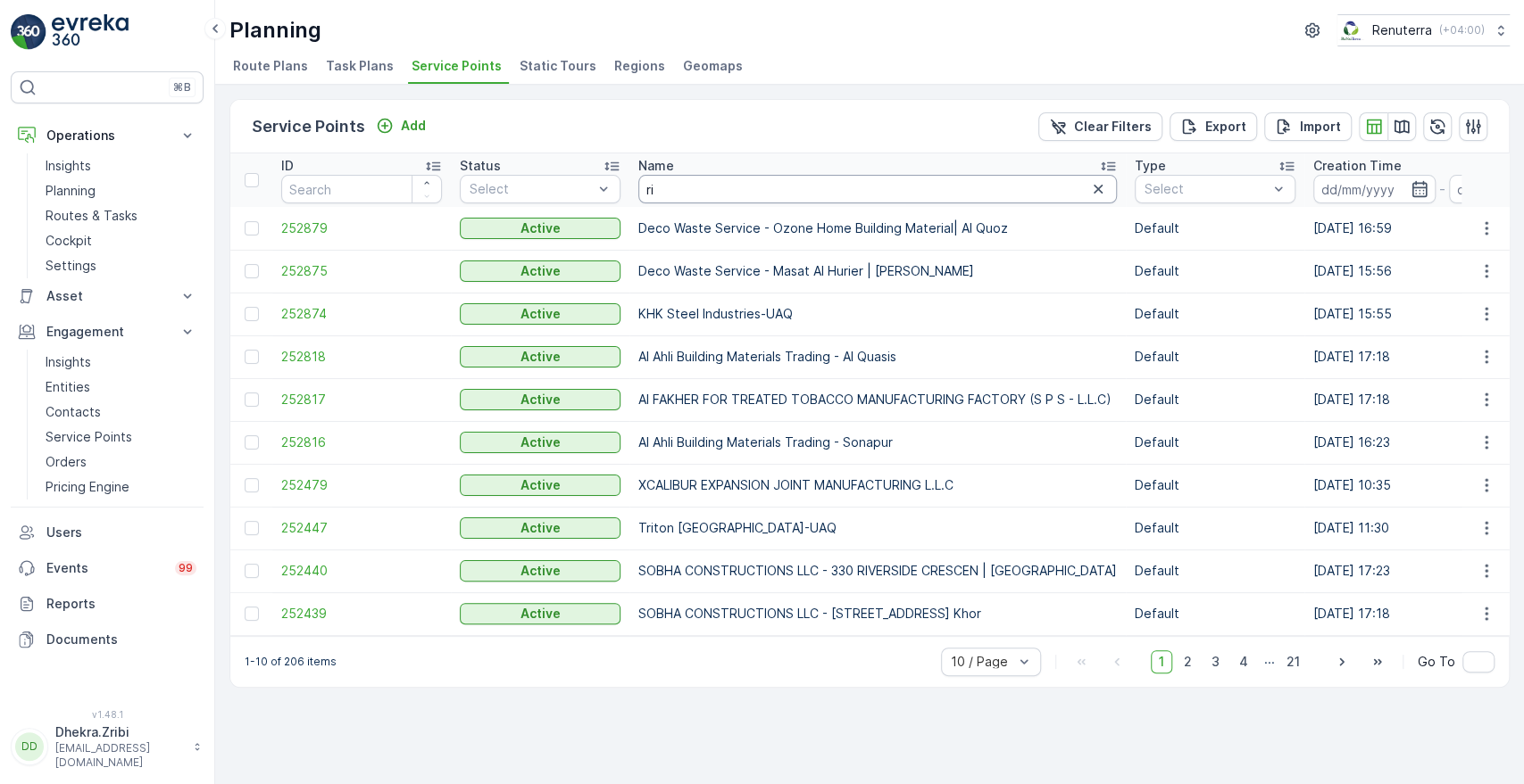
click at [685, 187] on input "ri" at bounding box center [877, 189] width 478 height 29
type input "[PERSON_NAME]"
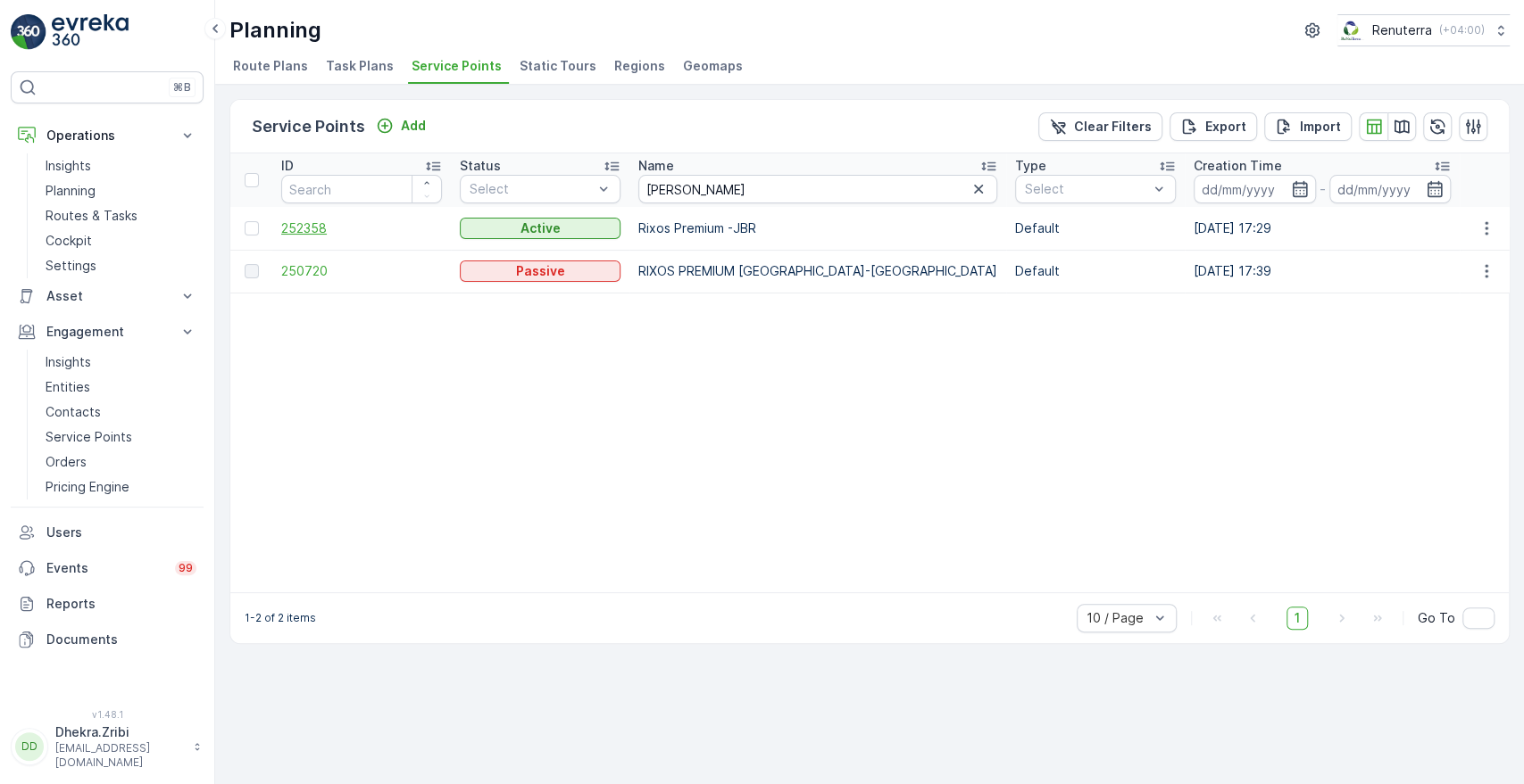
click at [298, 233] on span "252358" at bounding box center [362, 229] width 161 height 18
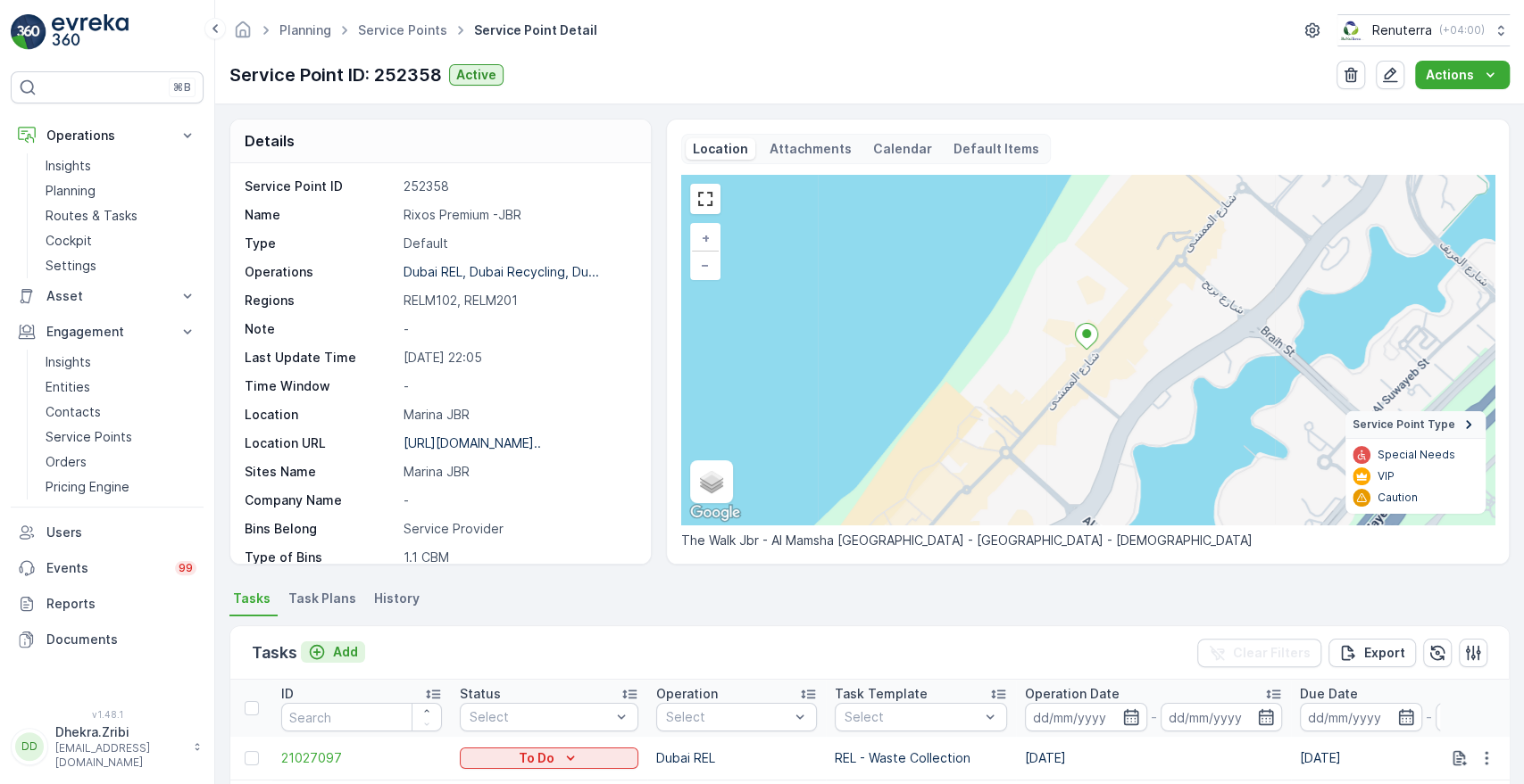
click at [341, 661] on button "Add" at bounding box center [332, 652] width 64 height 21
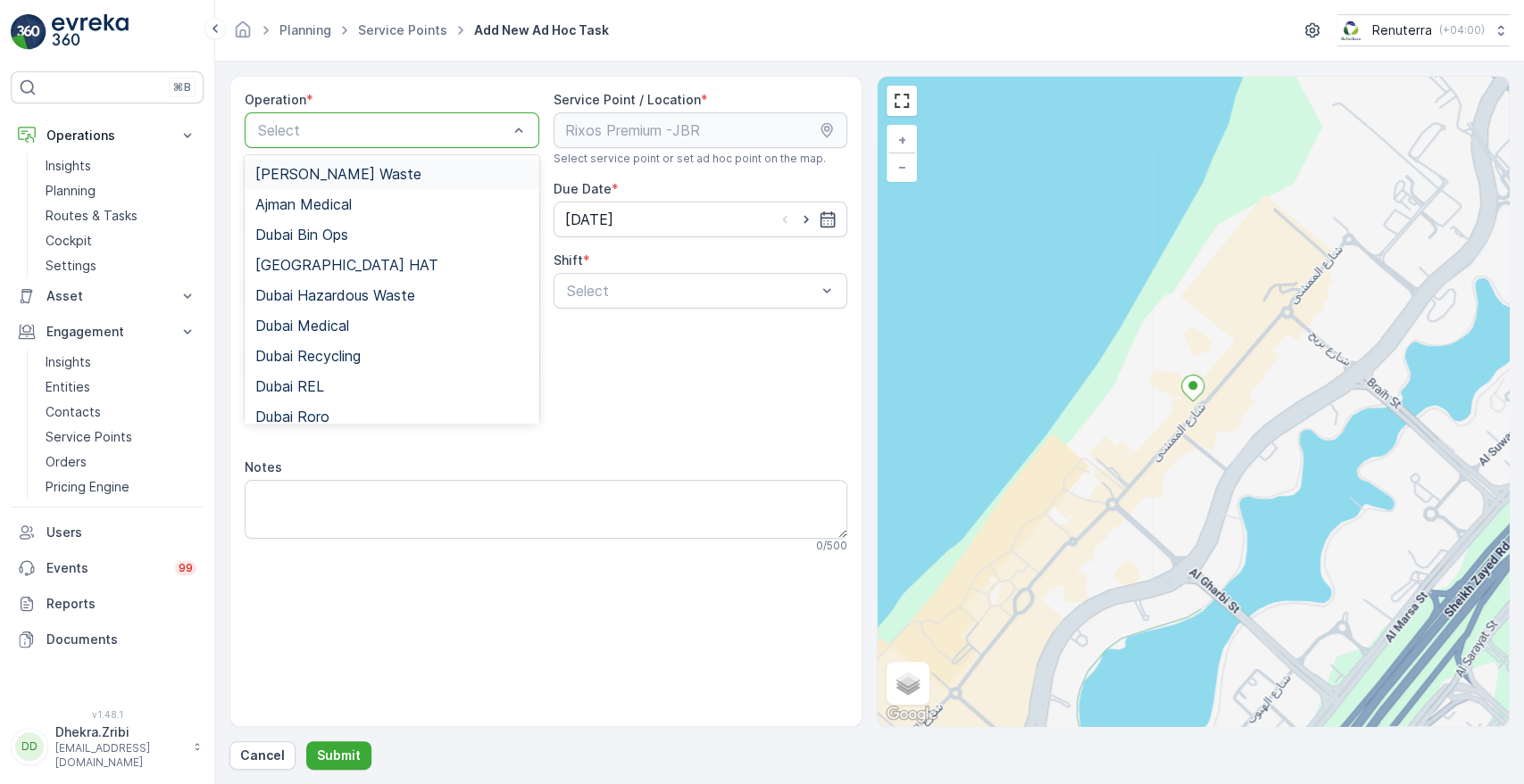
click at [490, 126] on div at bounding box center [383, 130] width 254 height 16
click at [295, 375] on div "Dubai REL" at bounding box center [392, 386] width 295 height 31
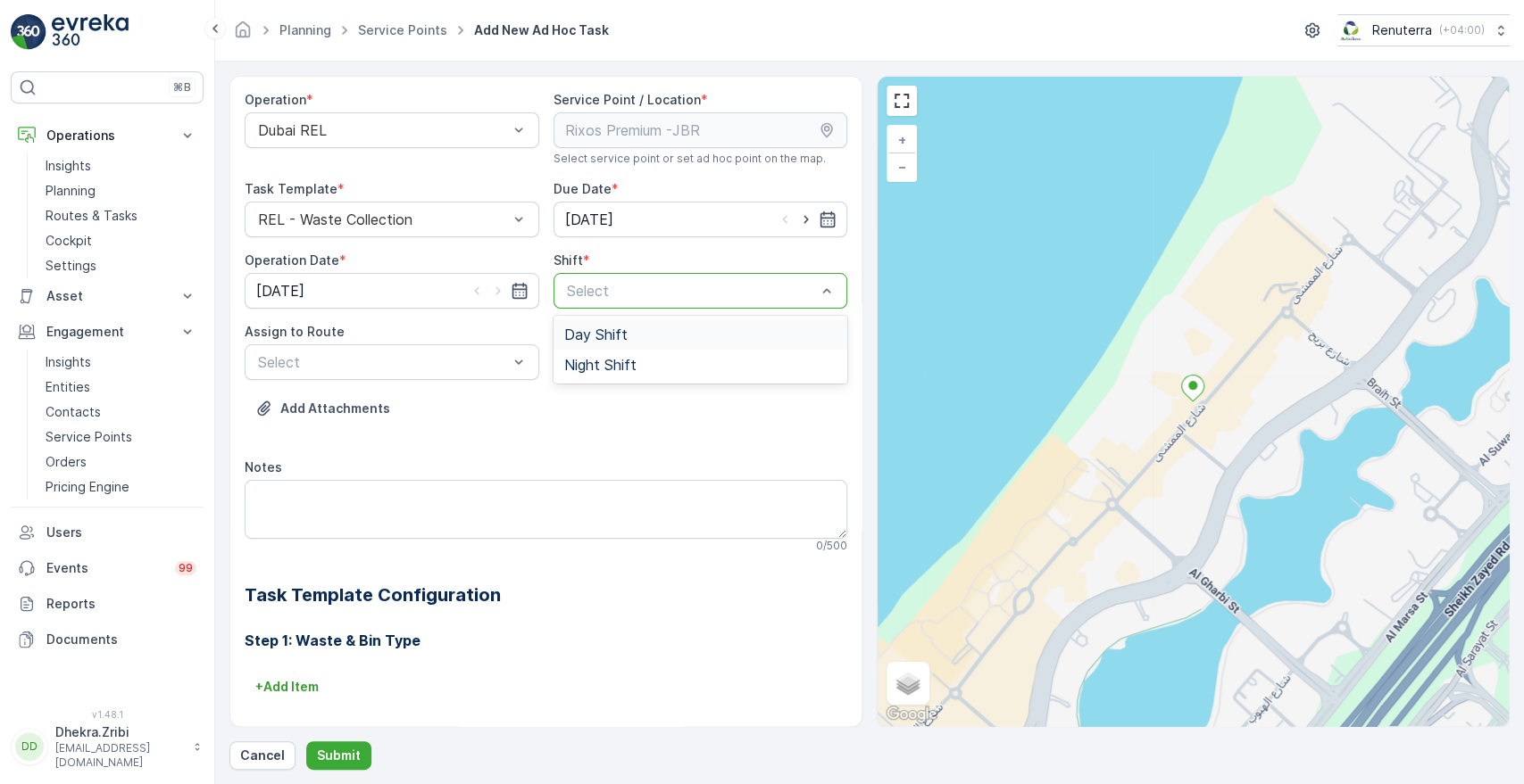
click at [599, 291] on div at bounding box center [692, 291] width 254 height 16
click at [564, 367] on span "Night Shift" at bounding box center [601, 364] width 73 height 16
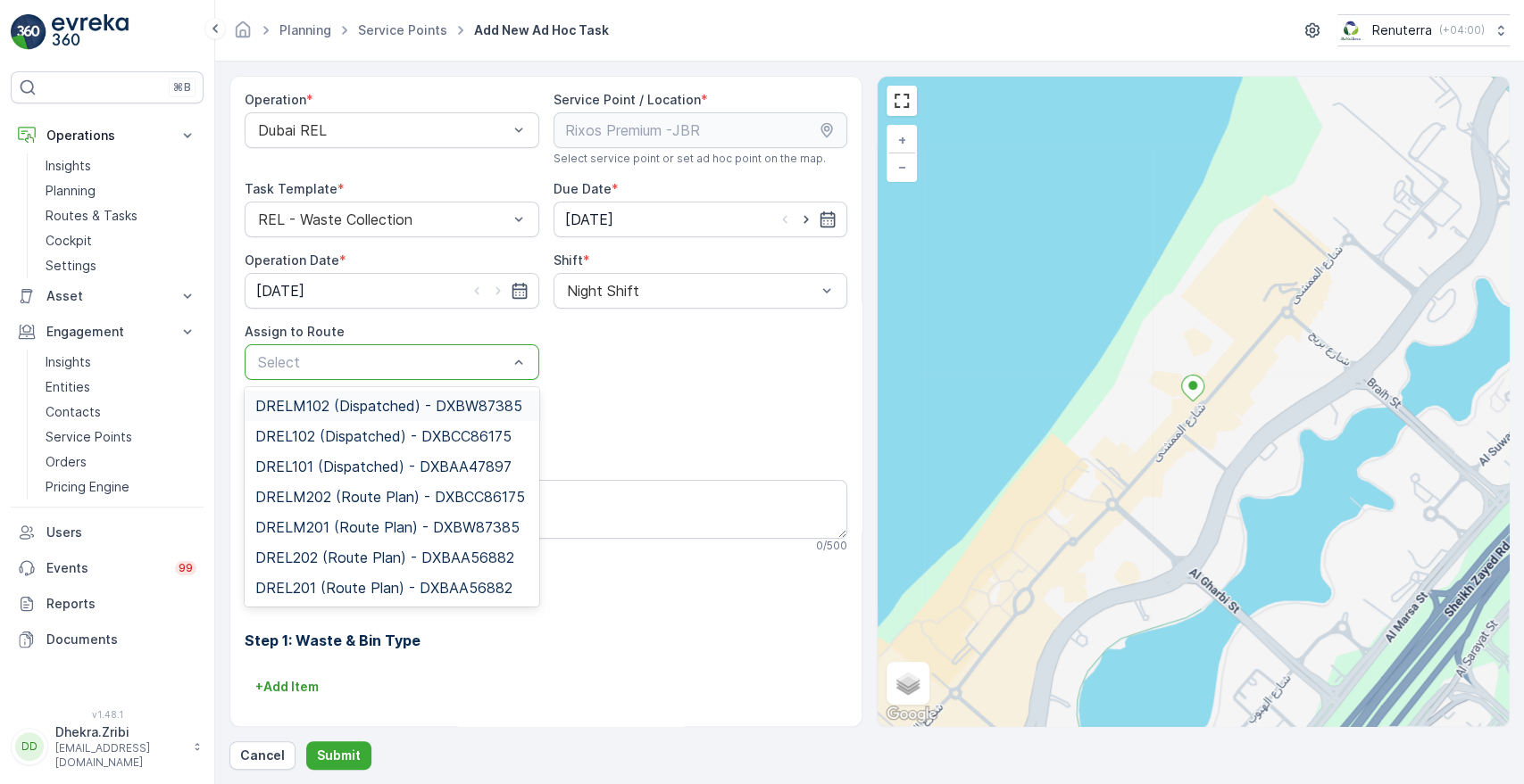
click at [464, 376] on div "Select" at bounding box center [392, 361] width 295 height 35
click at [345, 519] on span "DRELM201 (Route Plan) - DXBW87385" at bounding box center [387, 527] width 264 height 16
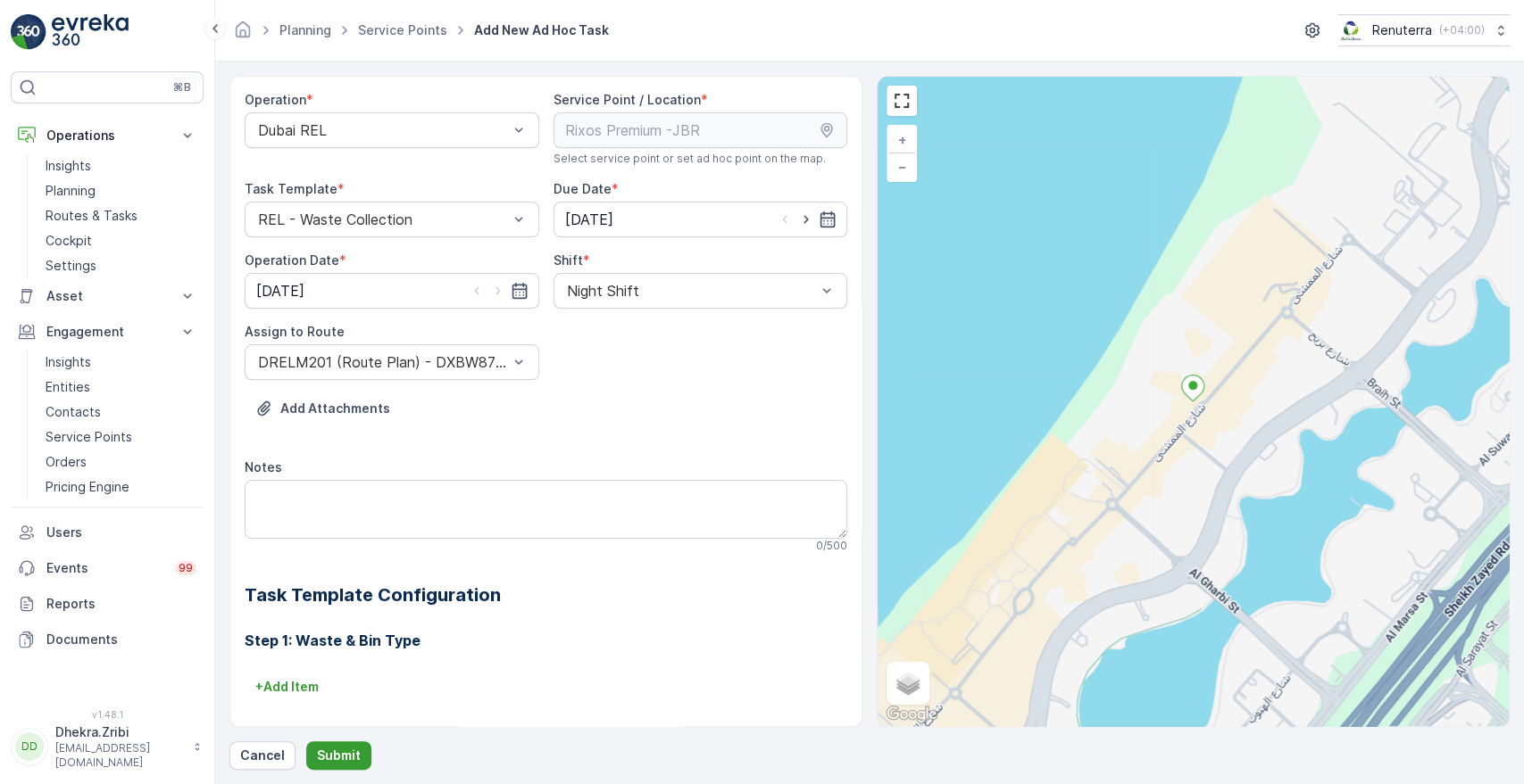
click at [321, 748] on p "Submit" at bounding box center [339, 755] width 44 height 18
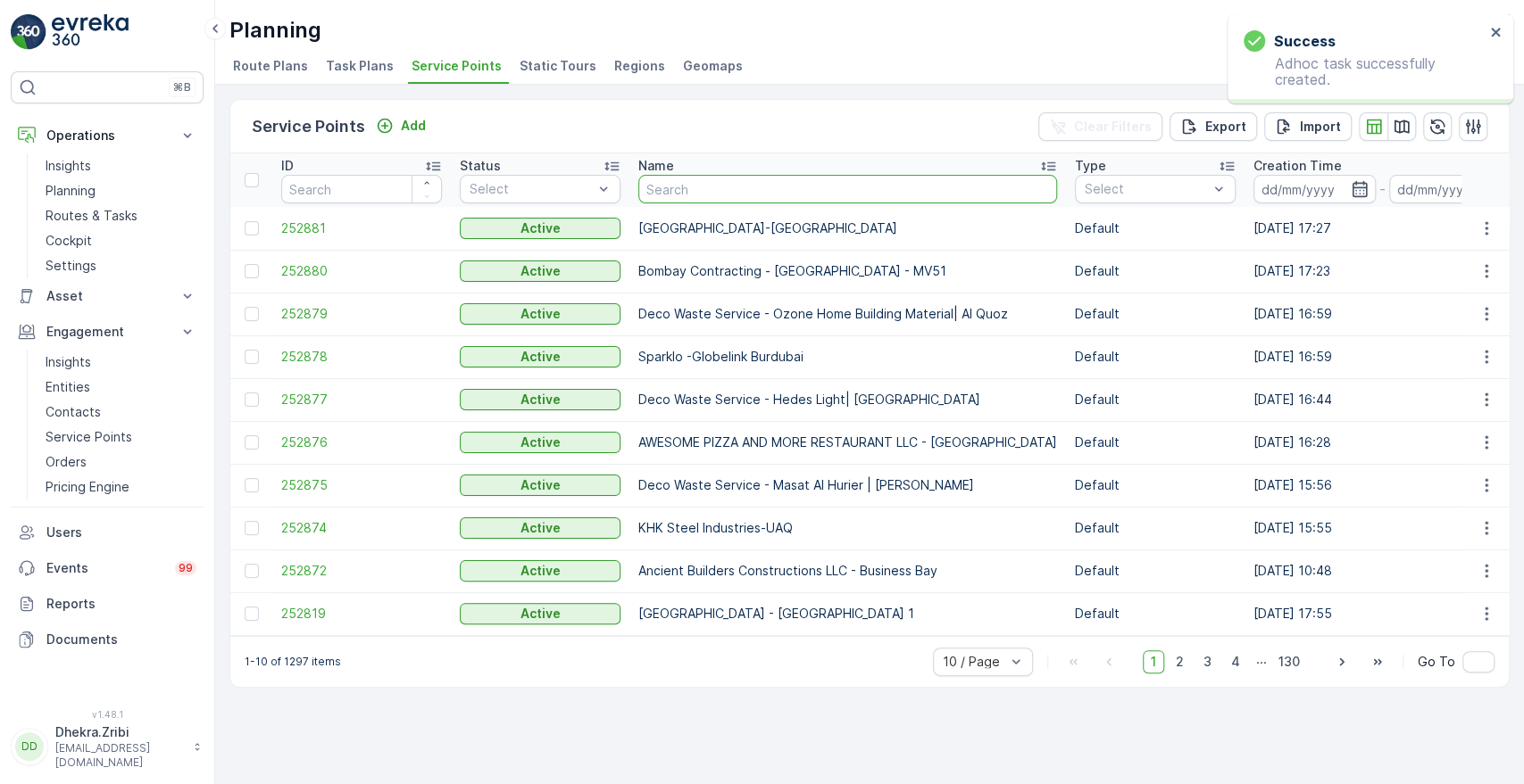
click at [677, 189] on input "text" at bounding box center [848, 189] width 419 height 29
type input "[PERSON_NAME]"
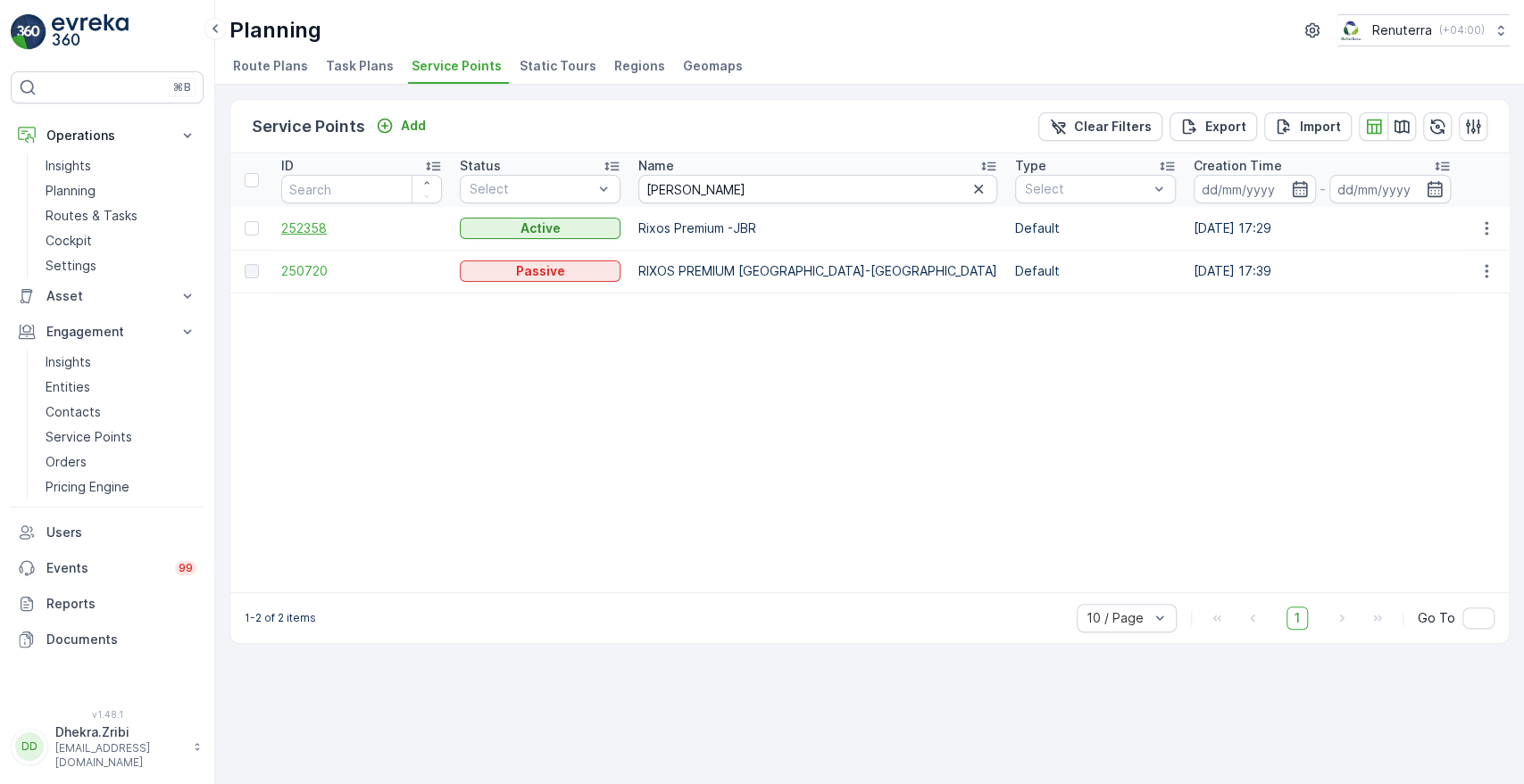
click at [300, 227] on span "252358" at bounding box center [362, 229] width 161 height 18
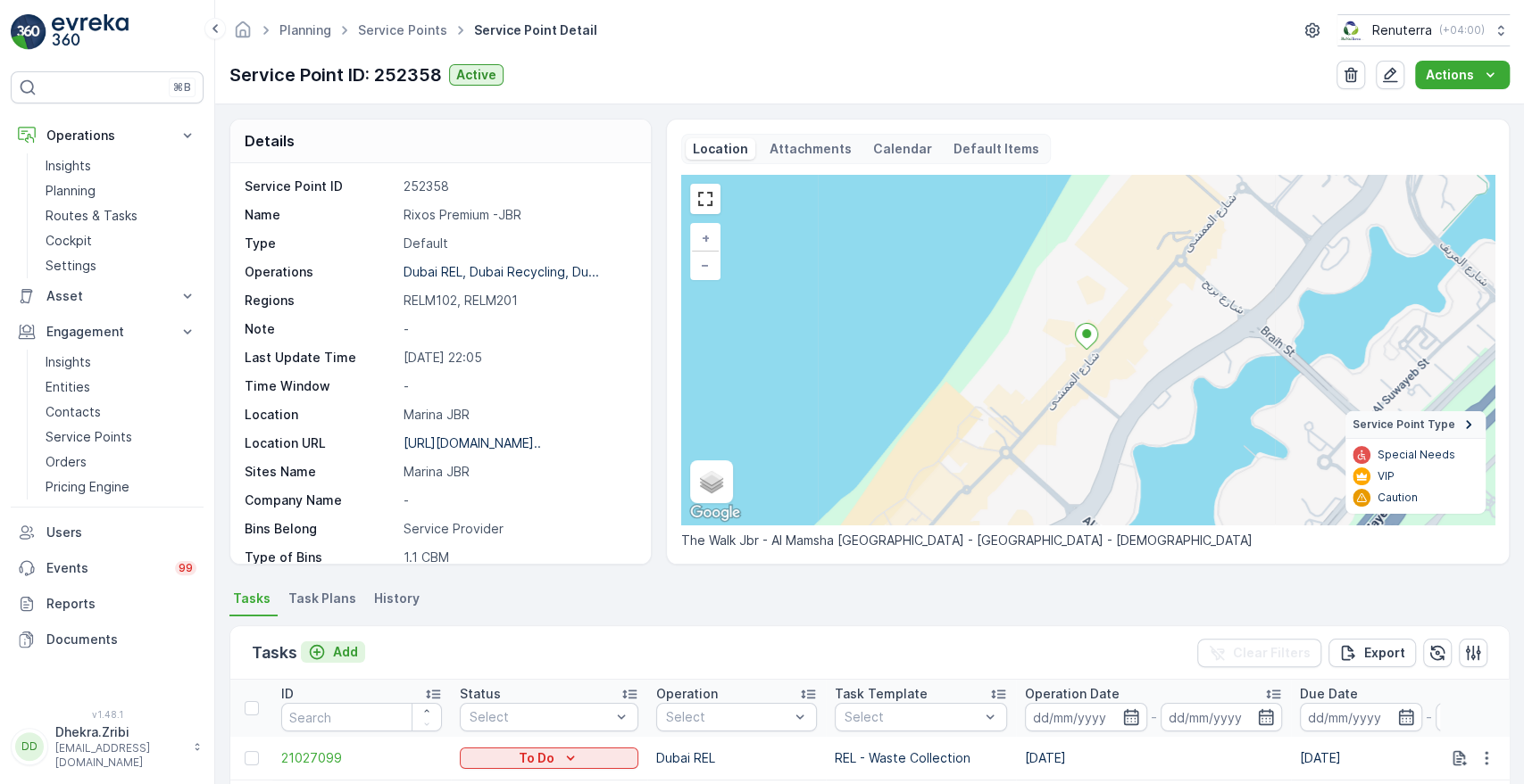
click at [342, 651] on p "Add" at bounding box center [345, 652] width 25 height 18
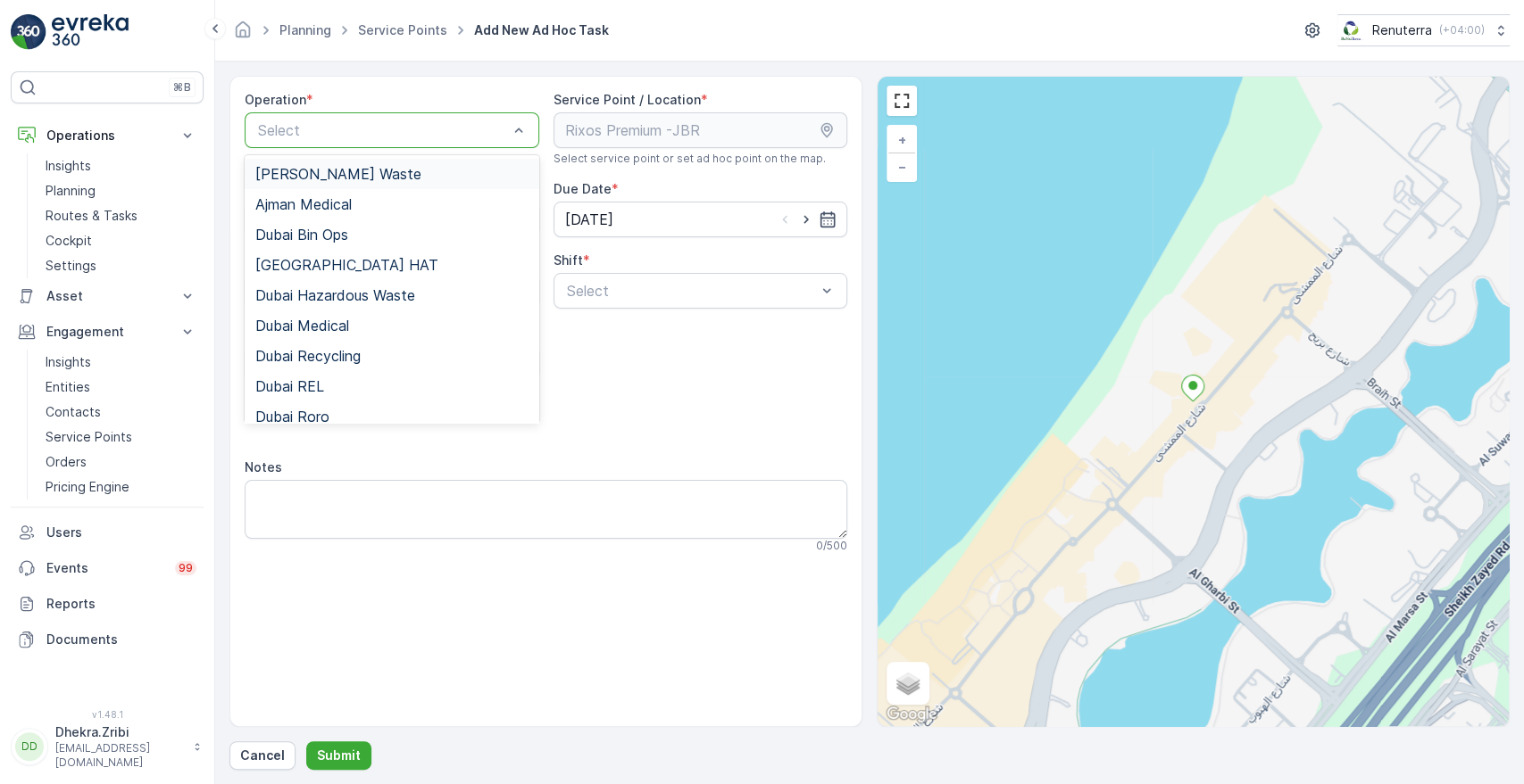
click at [493, 132] on div at bounding box center [383, 130] width 254 height 16
click at [328, 377] on div "Dubai REL" at bounding box center [392, 386] width 295 height 31
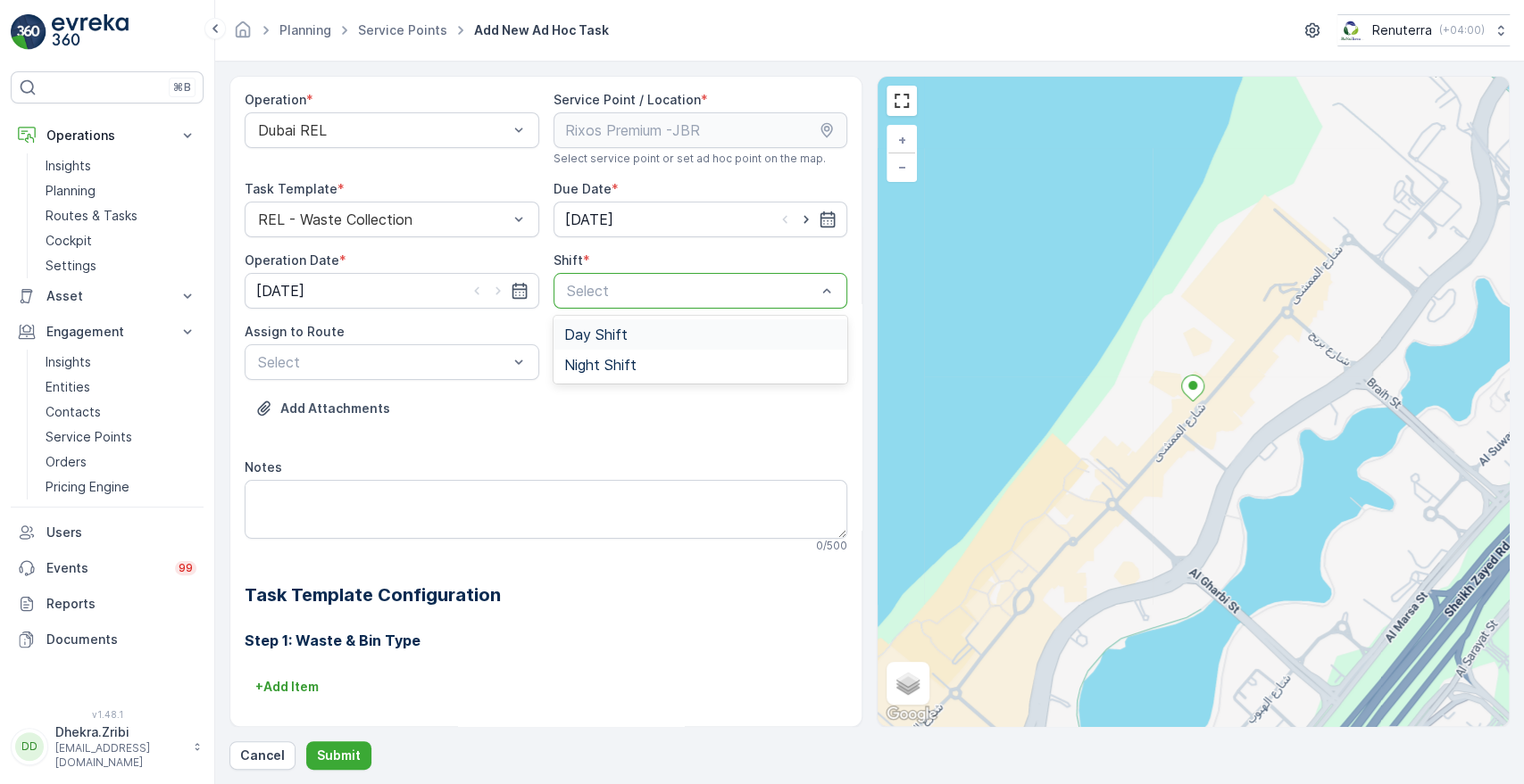
click at [589, 294] on div at bounding box center [692, 291] width 254 height 16
click at [578, 354] on div "Night Shift" at bounding box center [701, 365] width 295 height 31
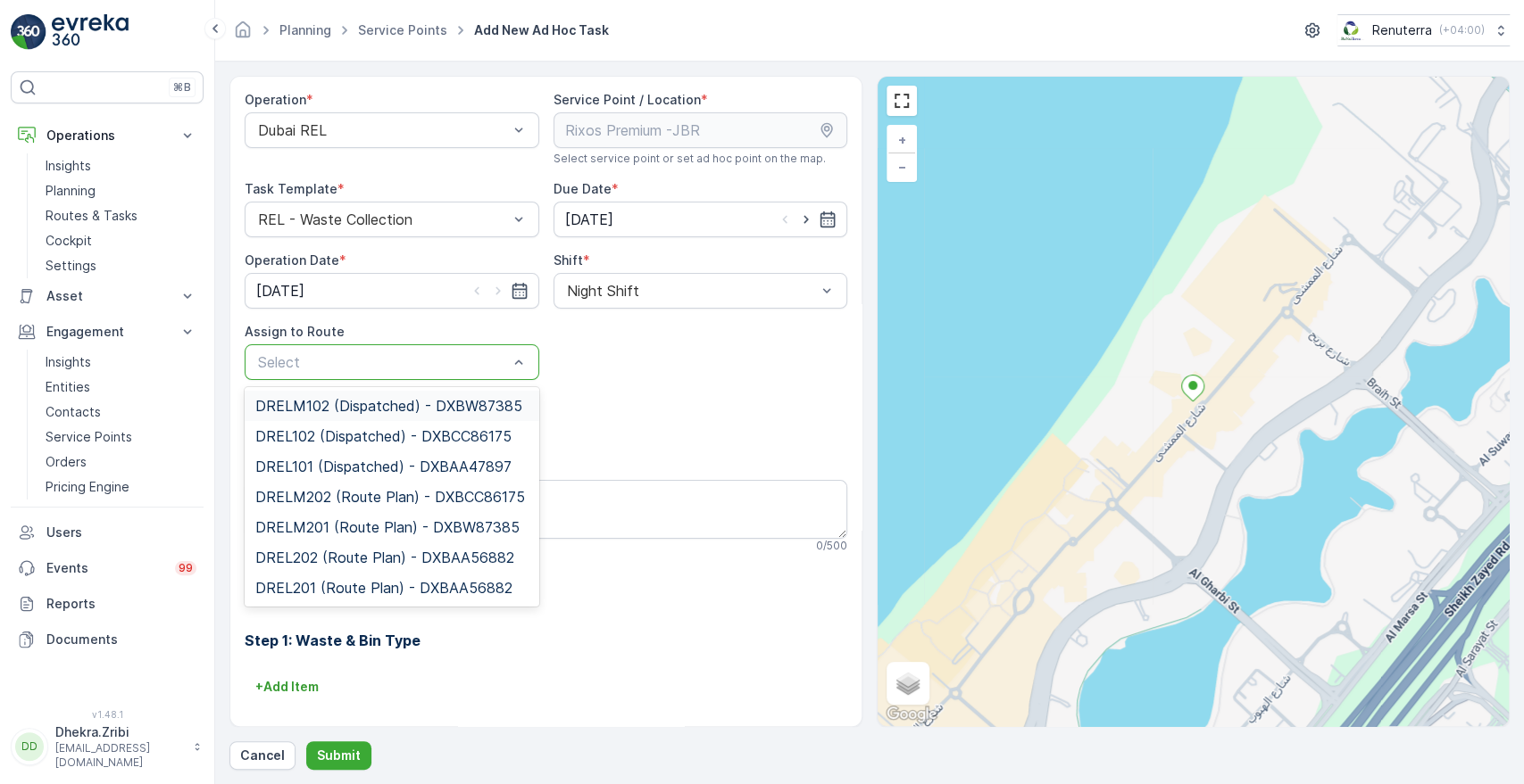
click at [460, 355] on div at bounding box center [383, 361] width 254 height 16
click at [311, 519] on span "DRELM201 (Route Plan) - DXBW87385" at bounding box center [387, 527] width 264 height 16
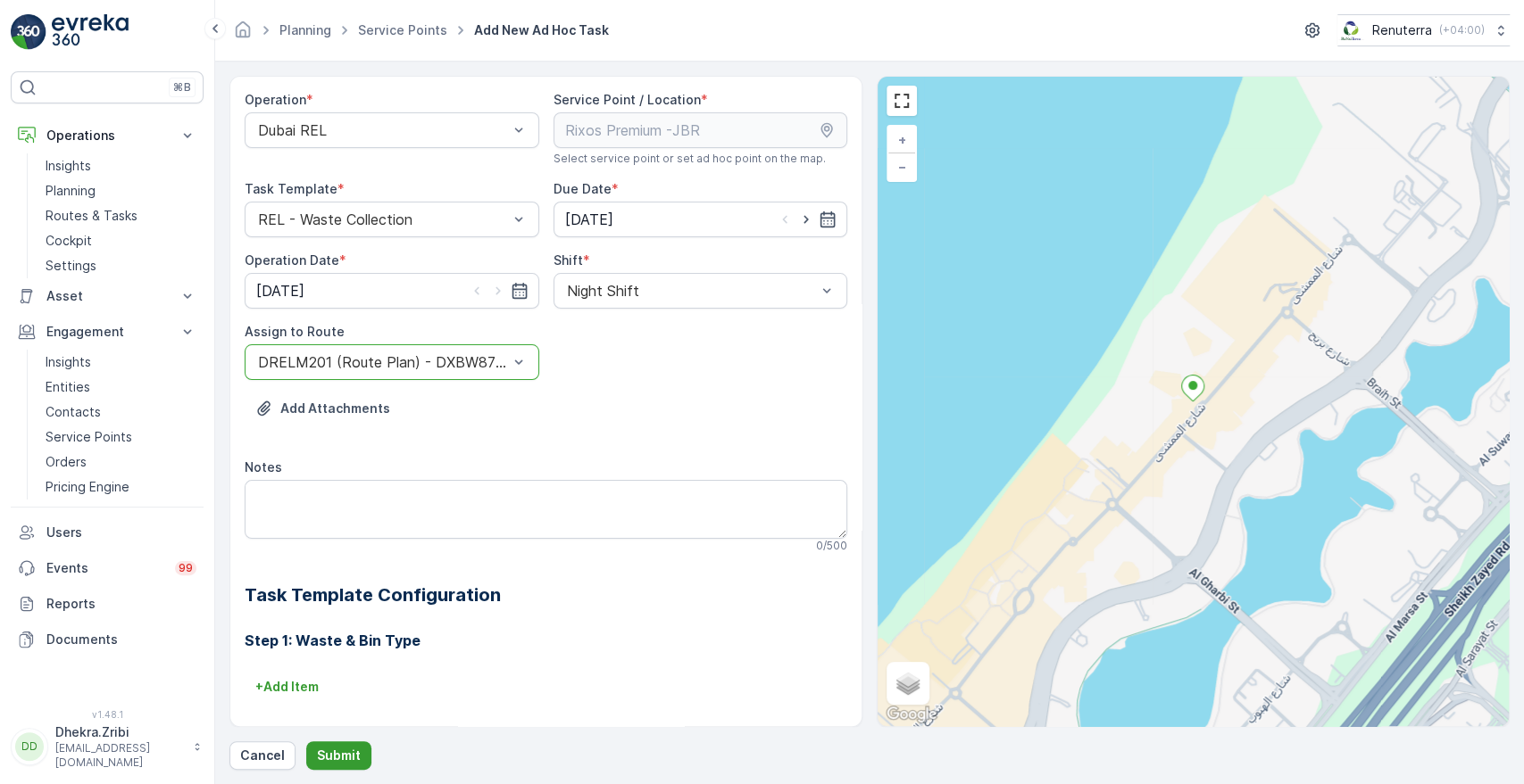
click at [328, 751] on p "Submit" at bounding box center [339, 755] width 44 height 18
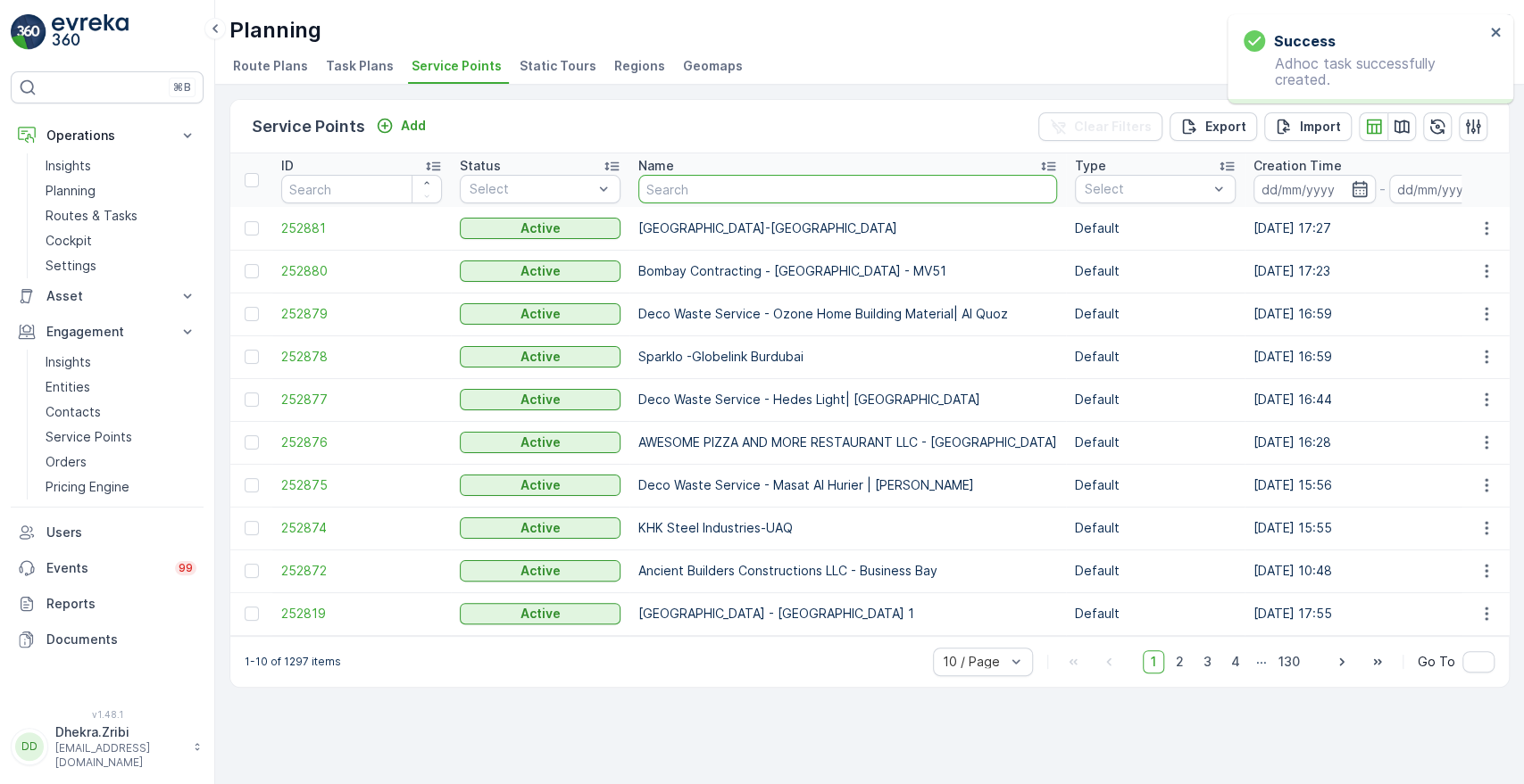
click at [693, 190] on input "text" at bounding box center [848, 189] width 419 height 29
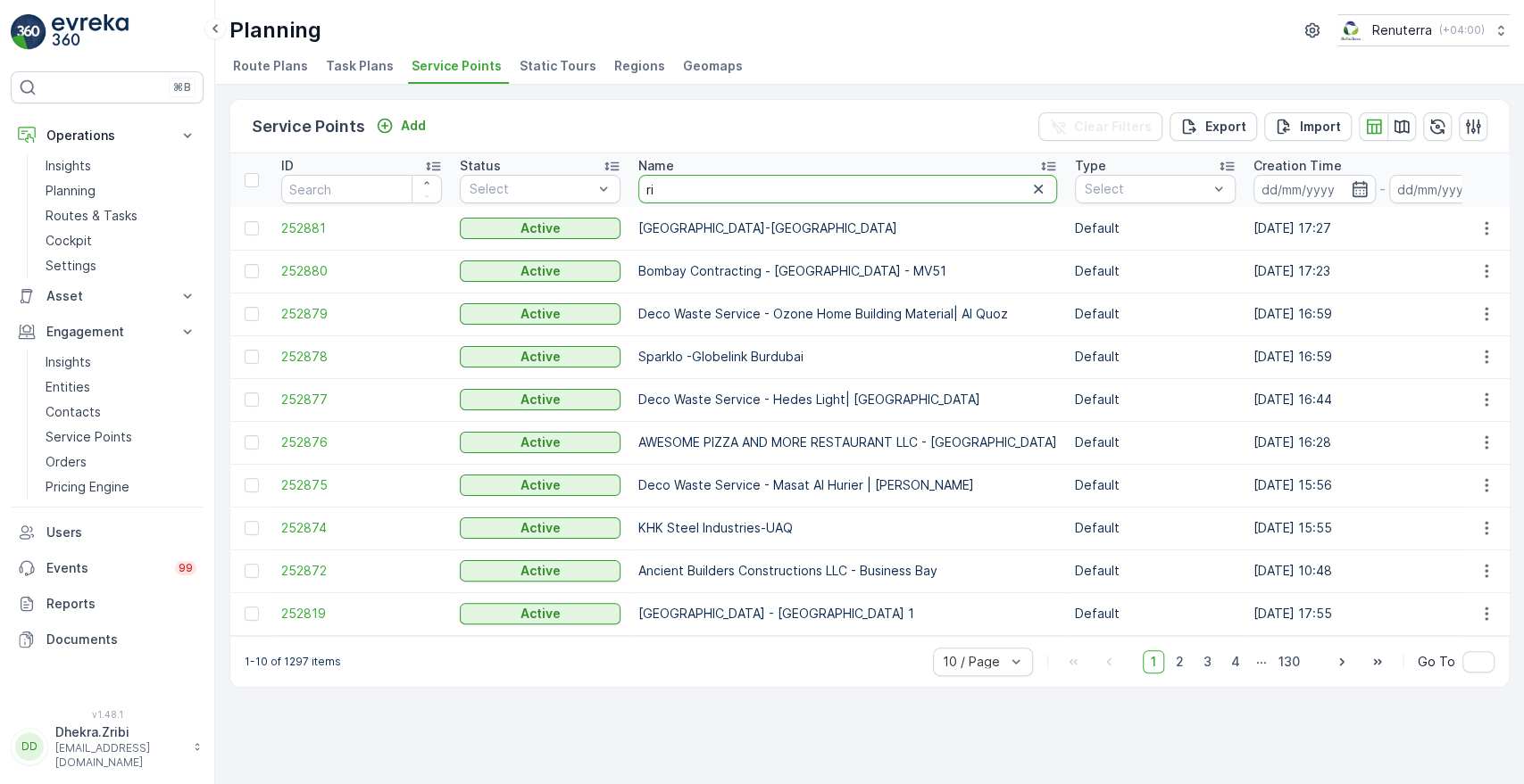
type input "[PERSON_NAME]"
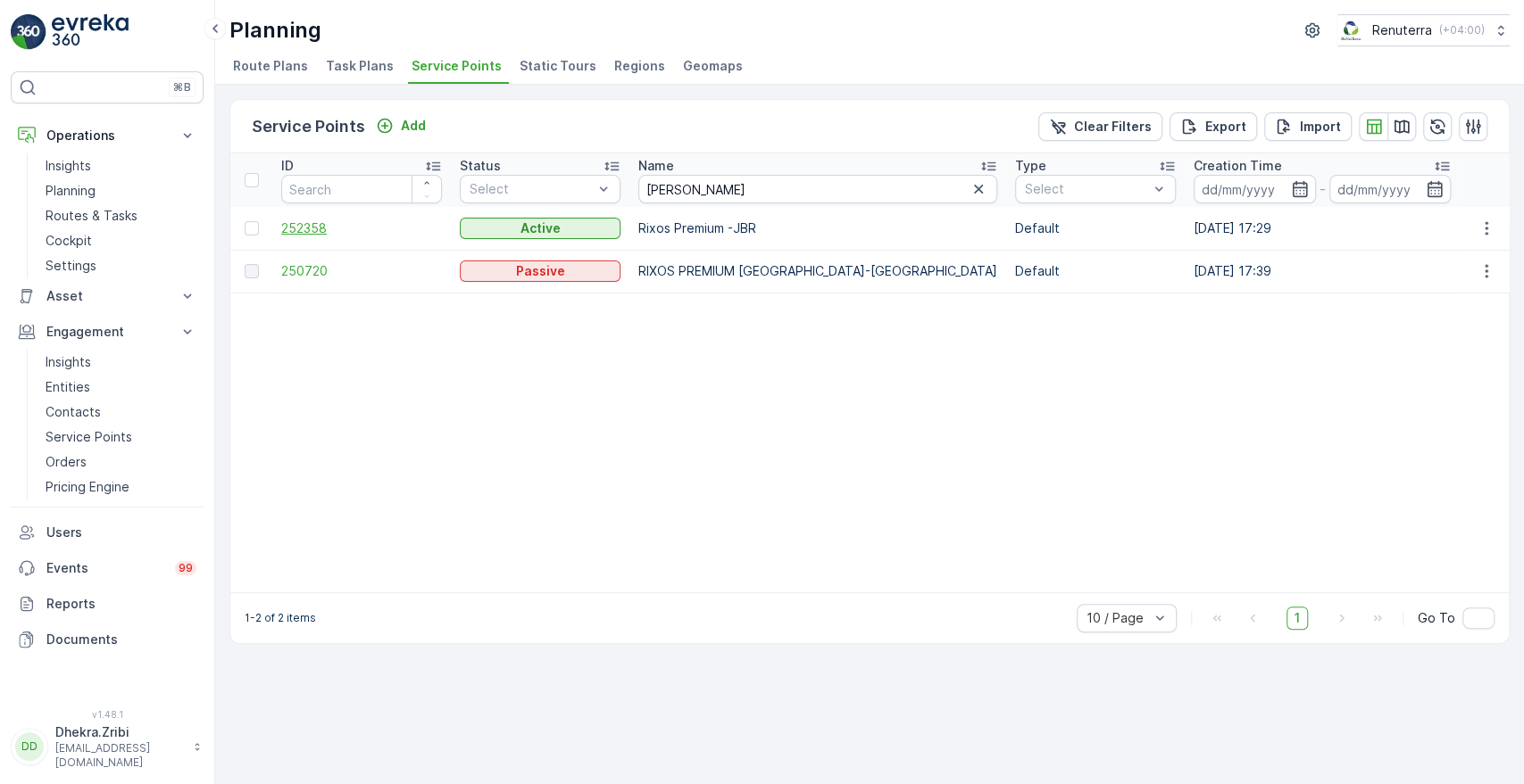
click at [315, 229] on span "252358" at bounding box center [362, 229] width 161 height 18
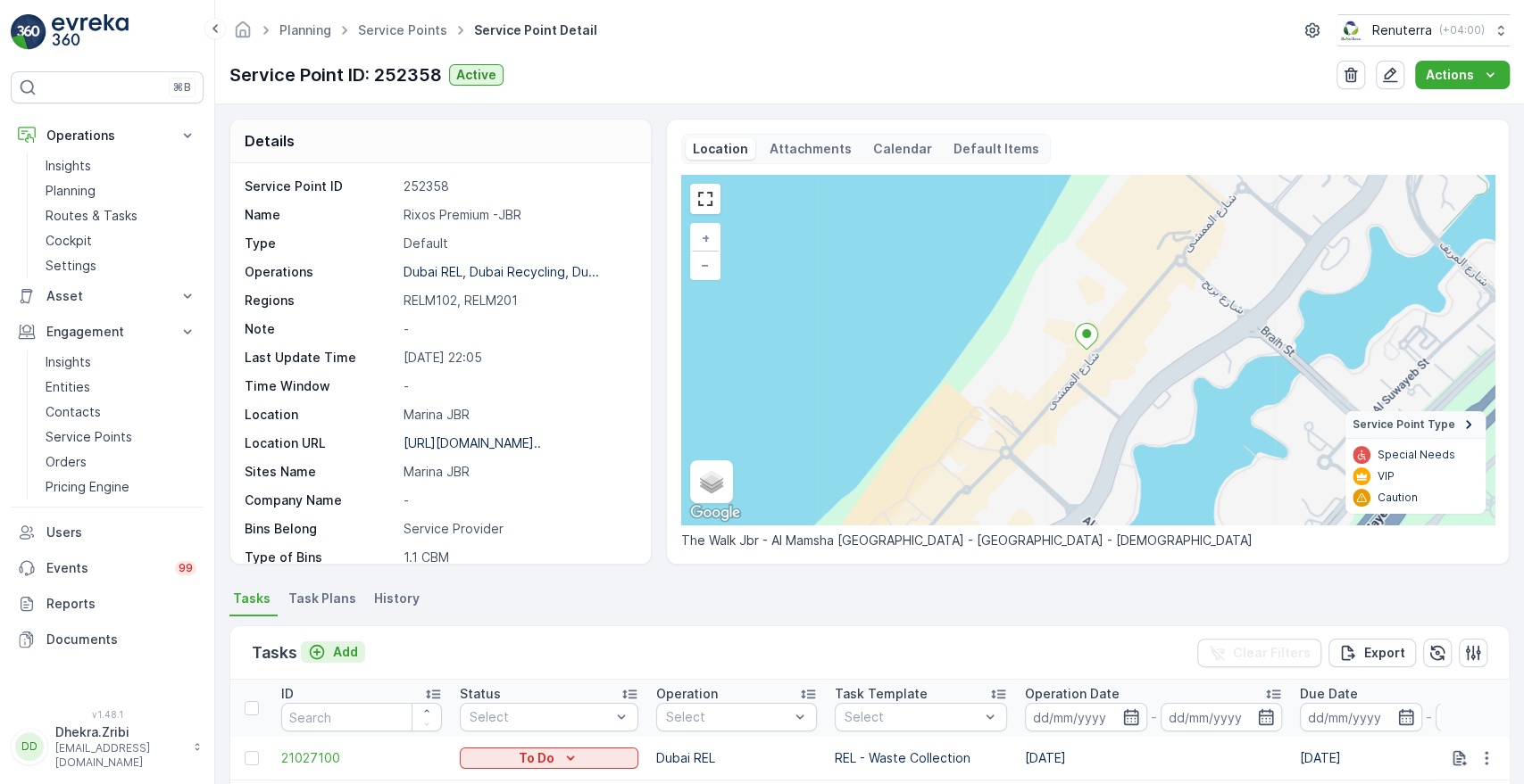
click at [346, 648] on p "Add" at bounding box center [345, 652] width 25 height 18
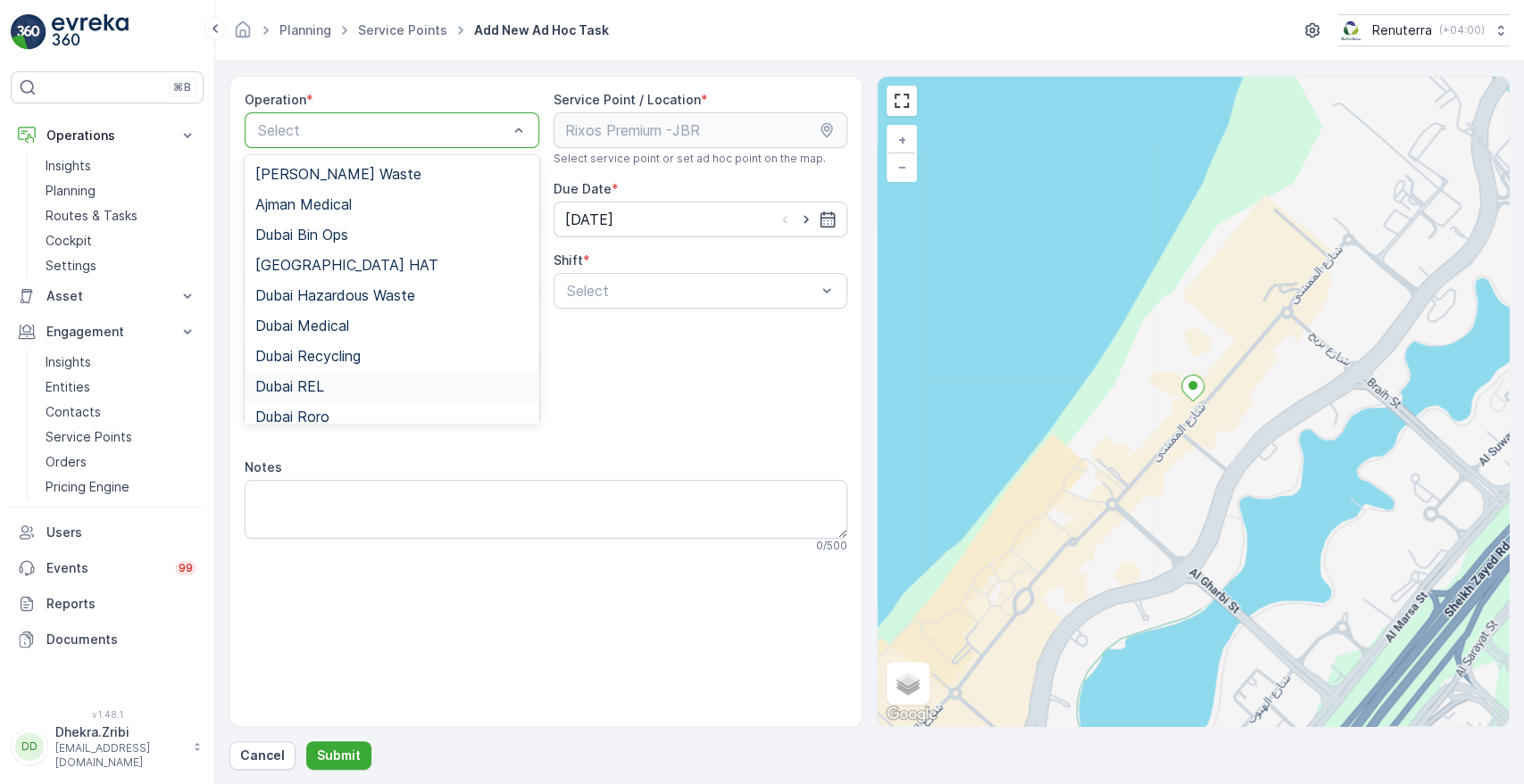
click at [326, 379] on div "Dubai REL" at bounding box center [392, 386] width 274 height 16
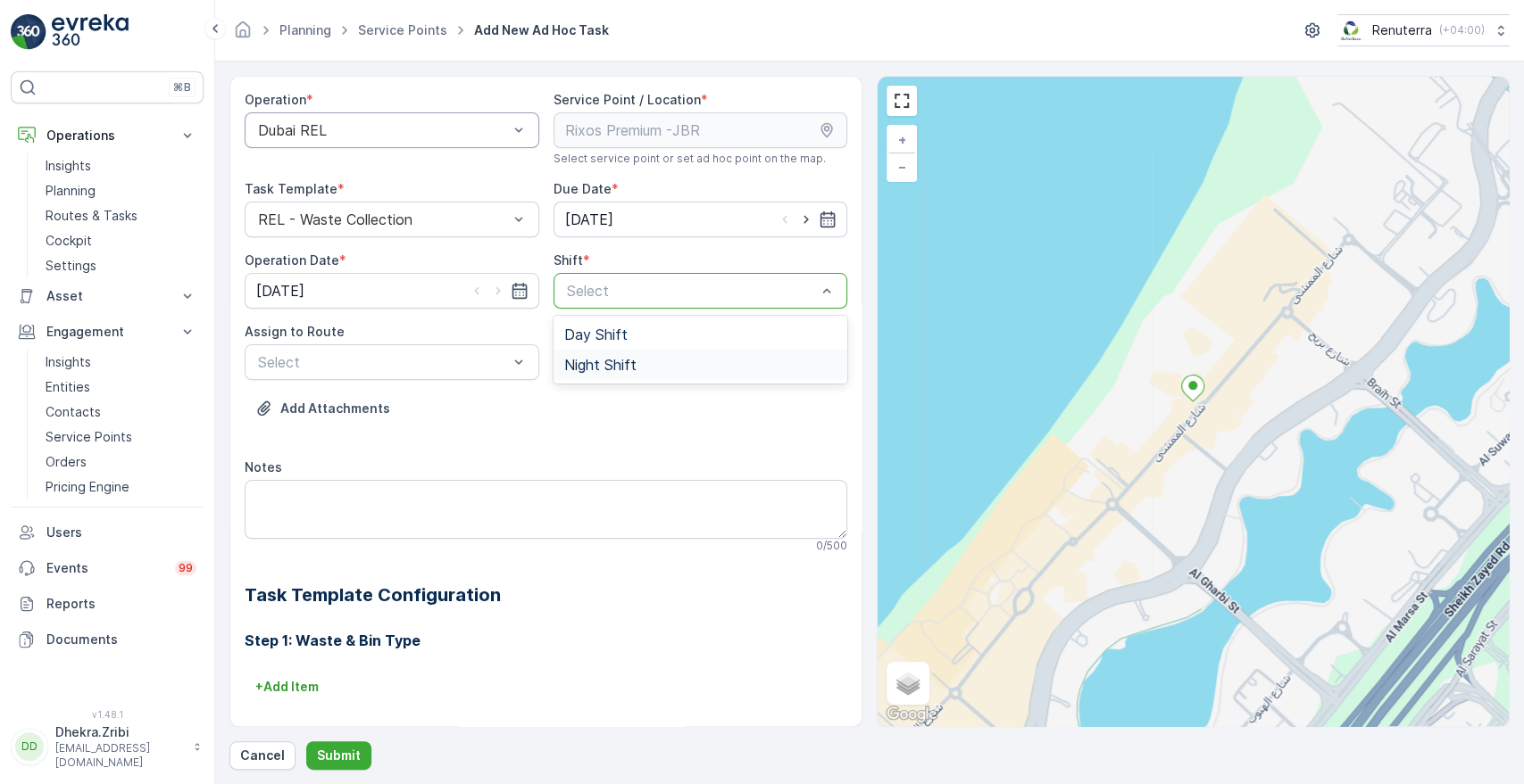
click at [577, 357] on span "Night Shift" at bounding box center [601, 364] width 73 height 16
click at [463, 369] on div at bounding box center [383, 361] width 254 height 16
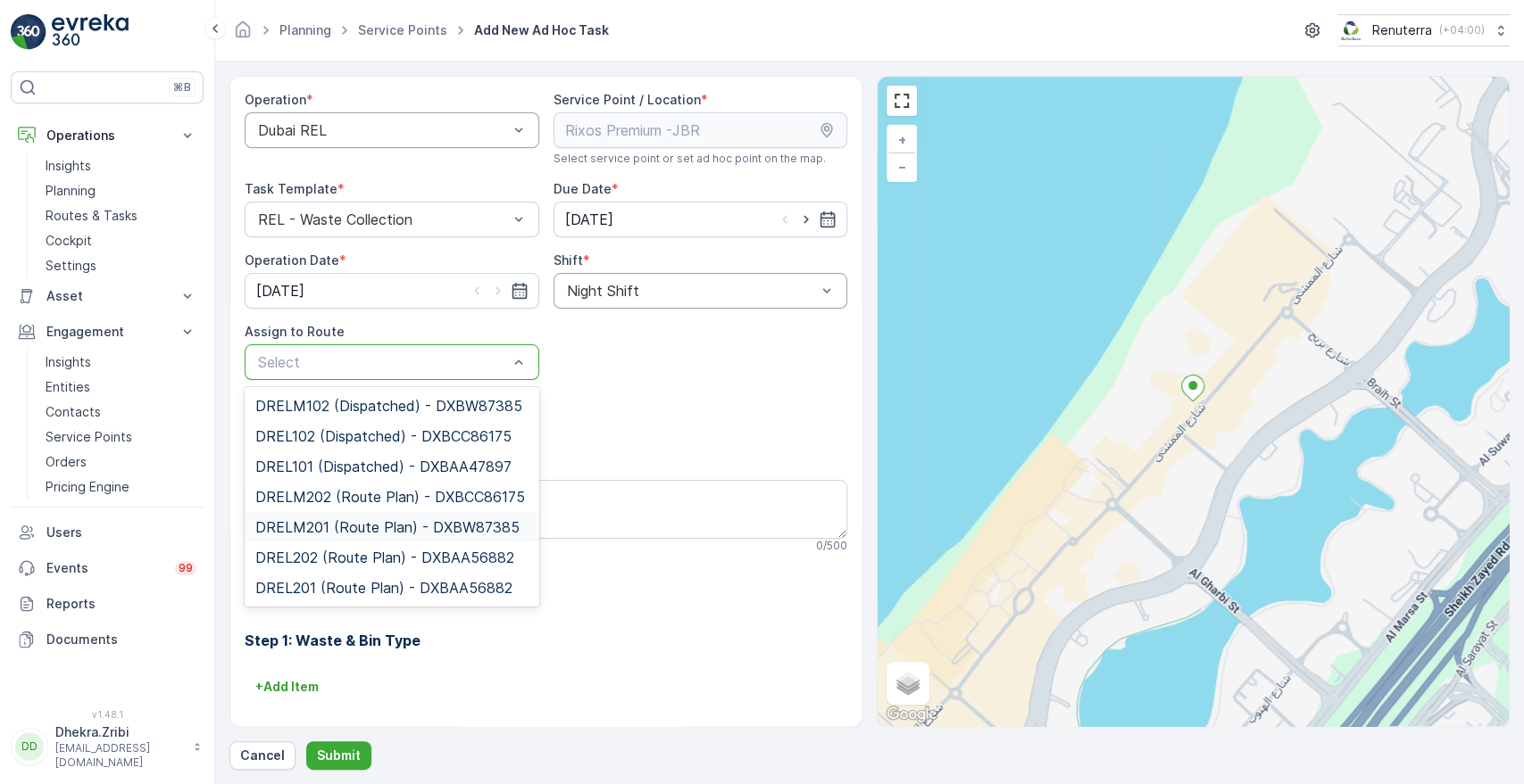
click at [357, 528] on span "DRELM201 (Route Plan) - DXBW87385" at bounding box center [387, 527] width 264 height 16
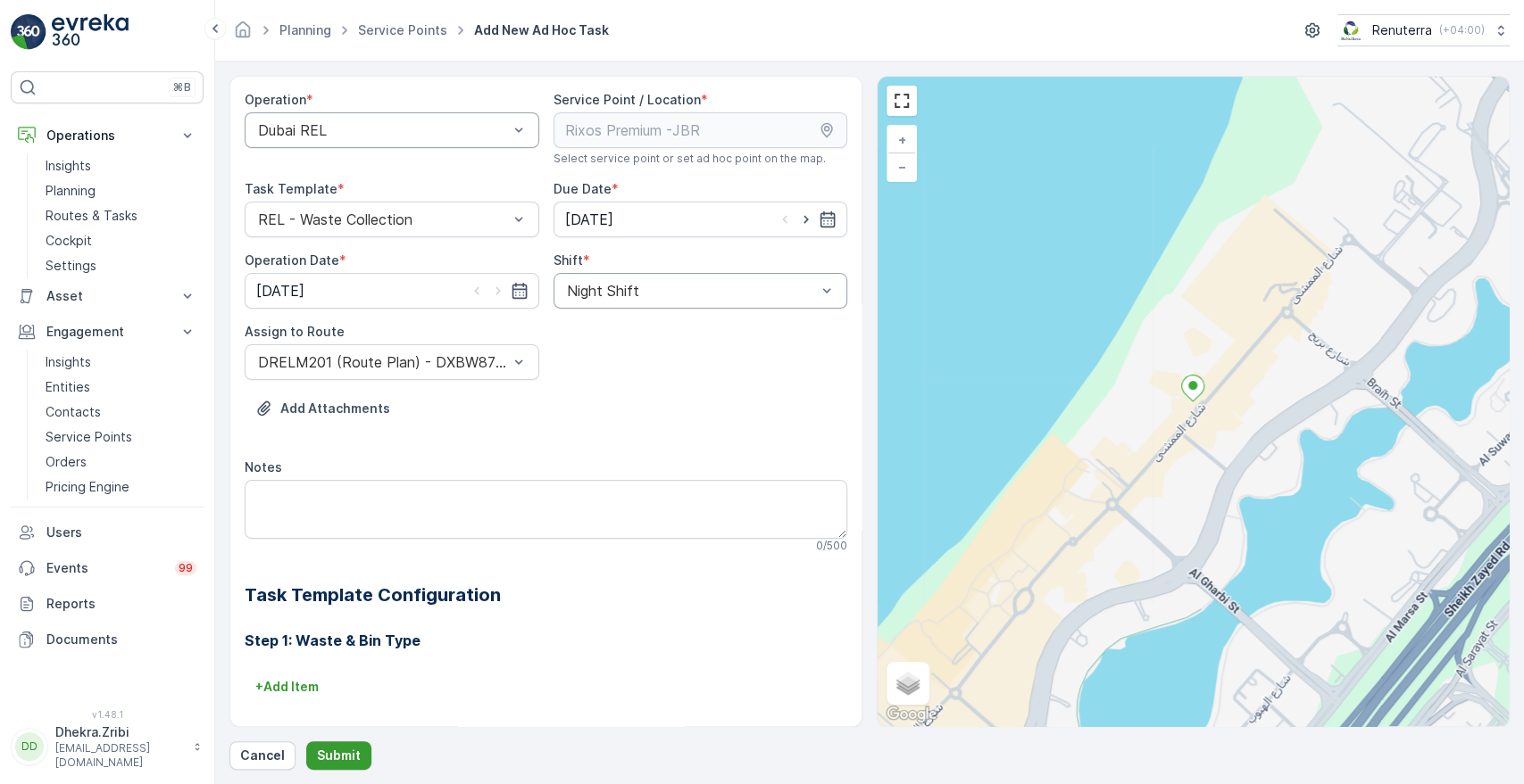
click at [325, 746] on button "Submit" at bounding box center [339, 756] width 65 height 29
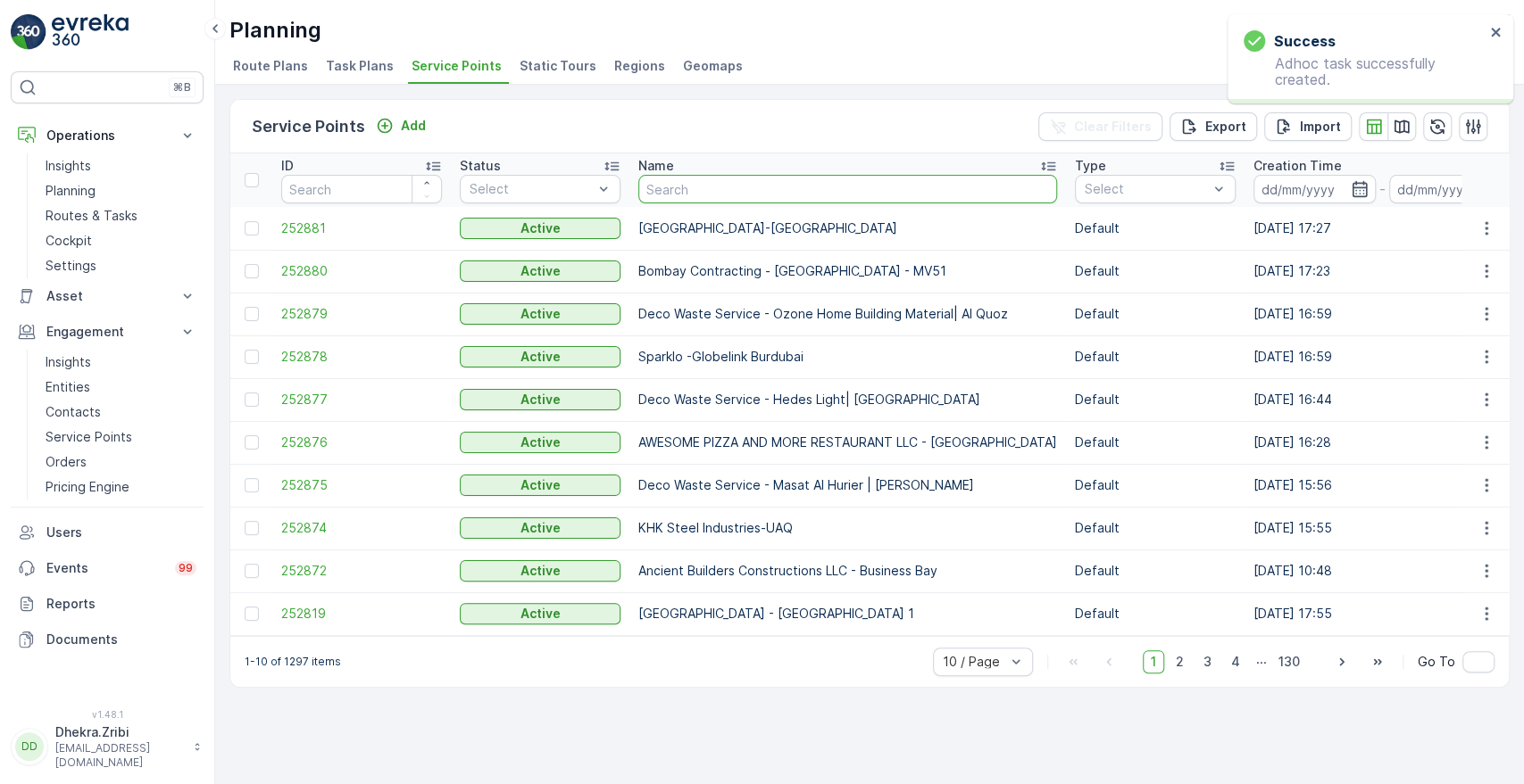
click at [713, 194] on input "text" at bounding box center [848, 189] width 419 height 29
type input "[PERSON_NAME]"
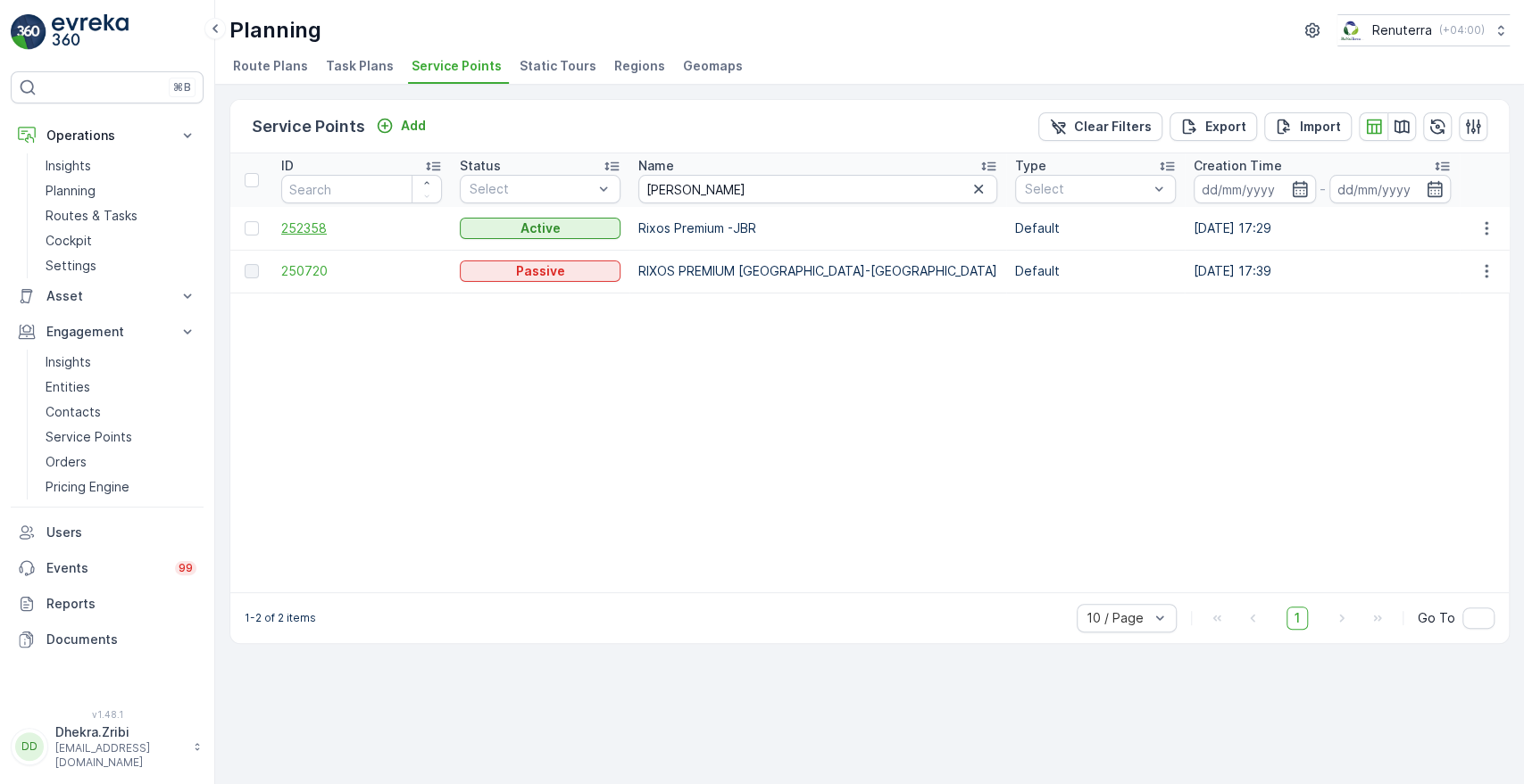
click at [307, 221] on span "252358" at bounding box center [362, 229] width 161 height 18
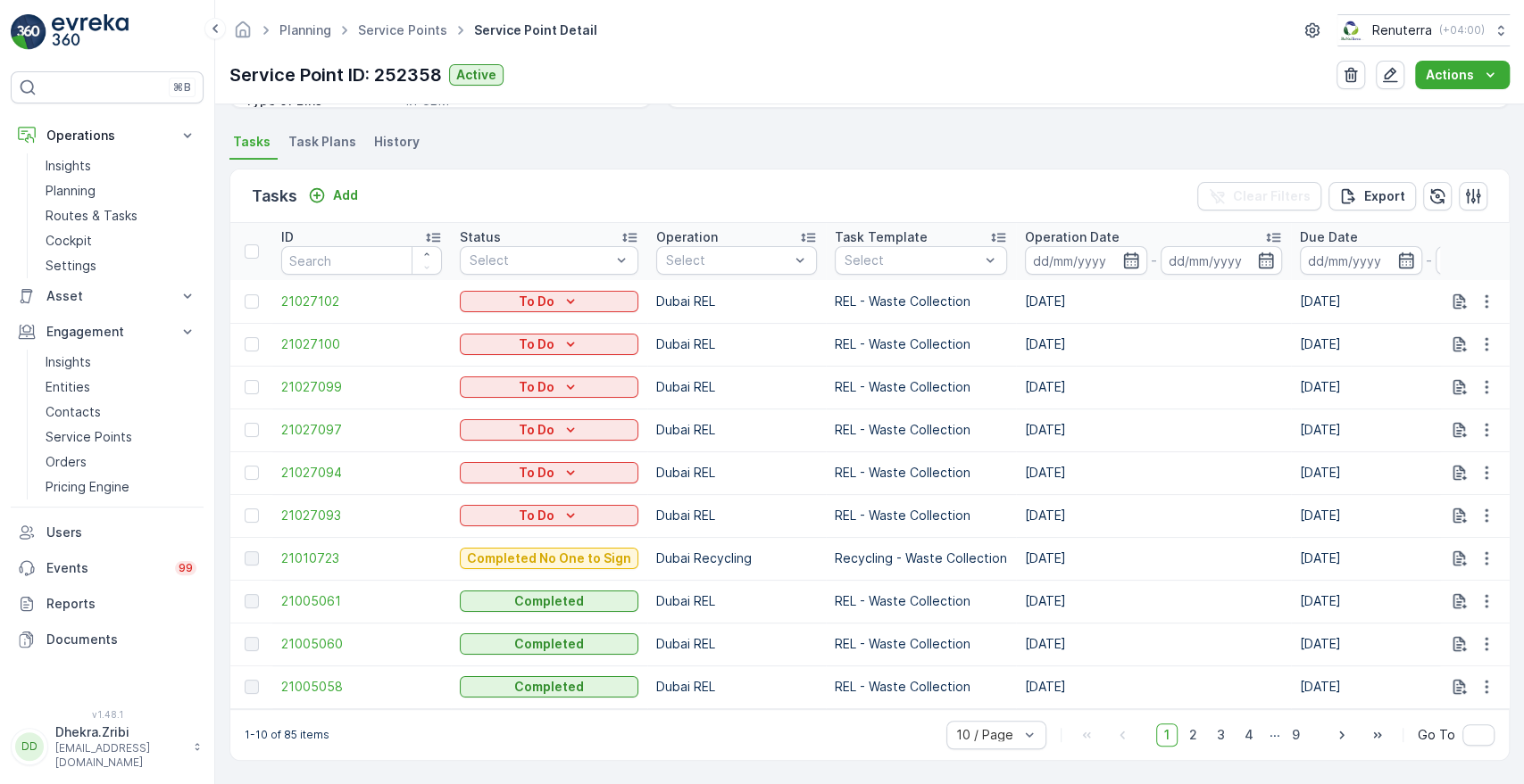
scroll to position [0, 1115]
